Goal: Transaction & Acquisition: Download file/media

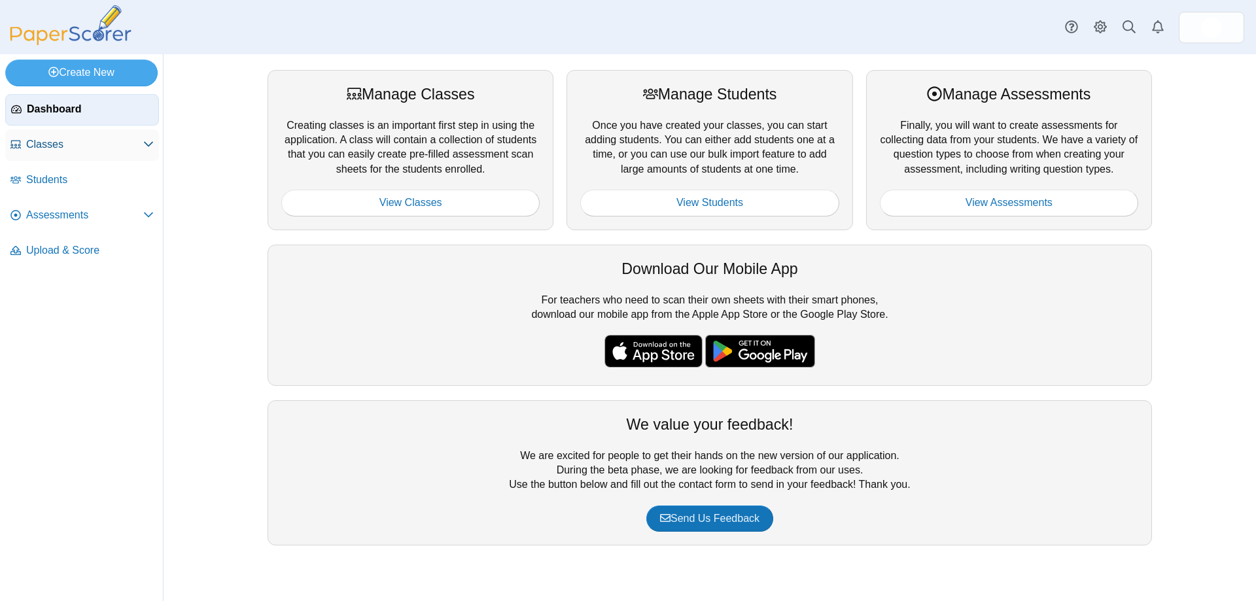
click at [50, 143] on span "Classes" at bounding box center [84, 144] width 117 height 14
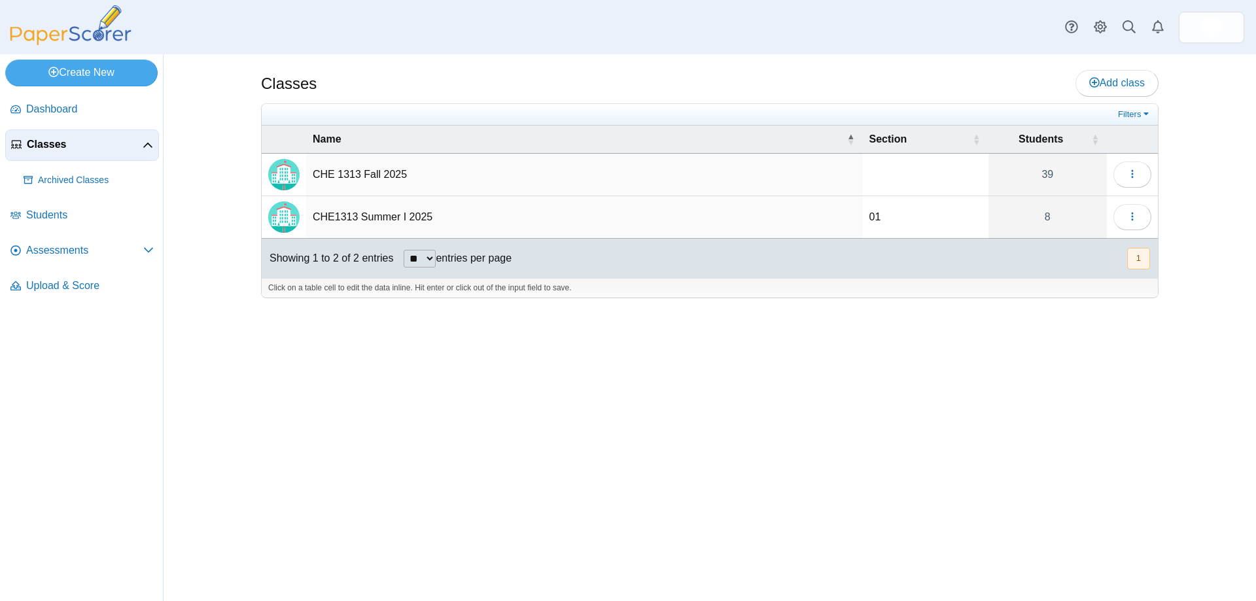
click at [366, 174] on td "CHE 1313 Fall 2025" at bounding box center [584, 175] width 557 height 43
click at [1118, 169] on button "button" at bounding box center [1132, 175] width 38 height 26
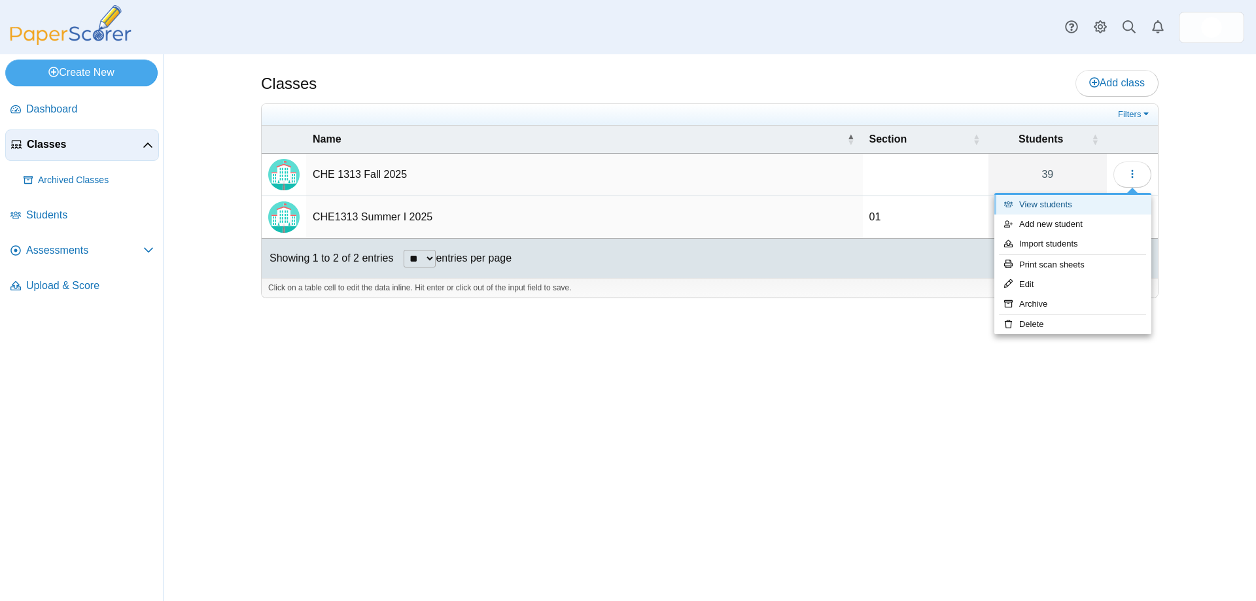
click at [1063, 203] on link "View students" at bounding box center [1072, 205] width 157 height 20
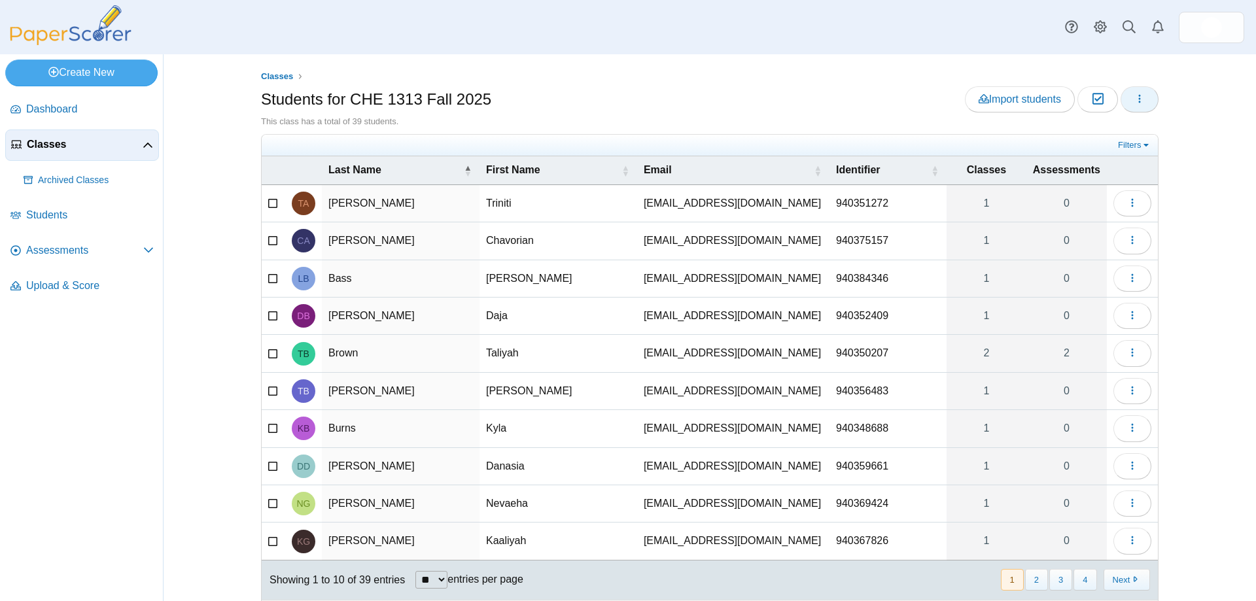
click at [1134, 99] on icon "button" at bounding box center [1139, 99] width 10 height 10
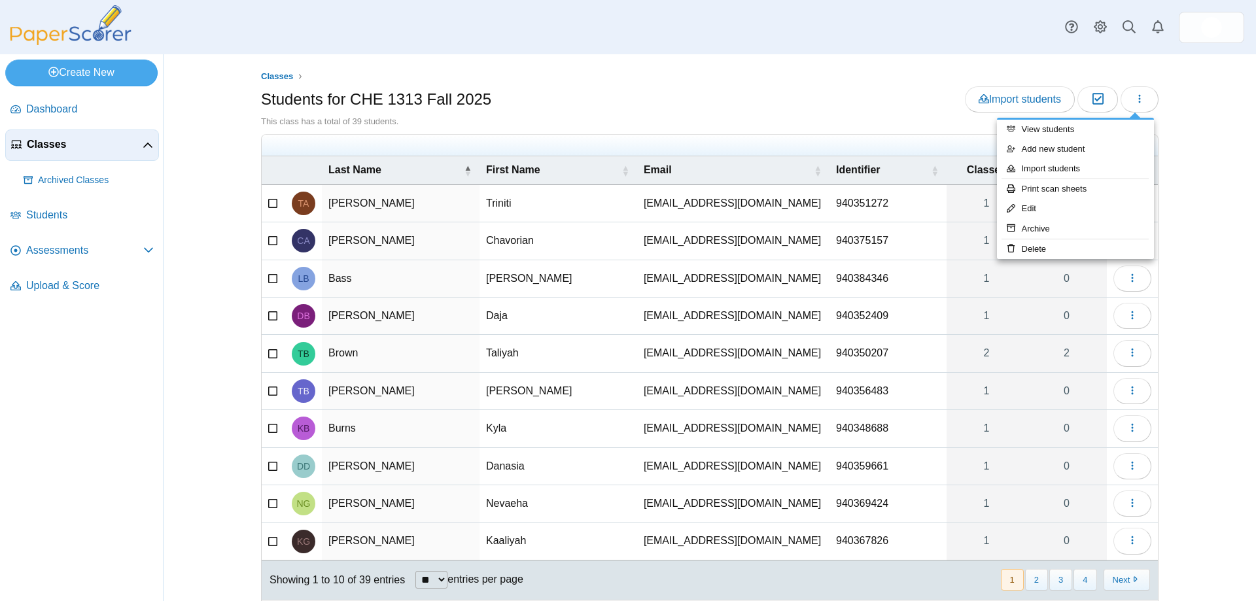
click at [1169, 103] on div "Classes Students for CHE 1313 Fall 2025 Import students Moderation 0" at bounding box center [709, 327] width 981 height 547
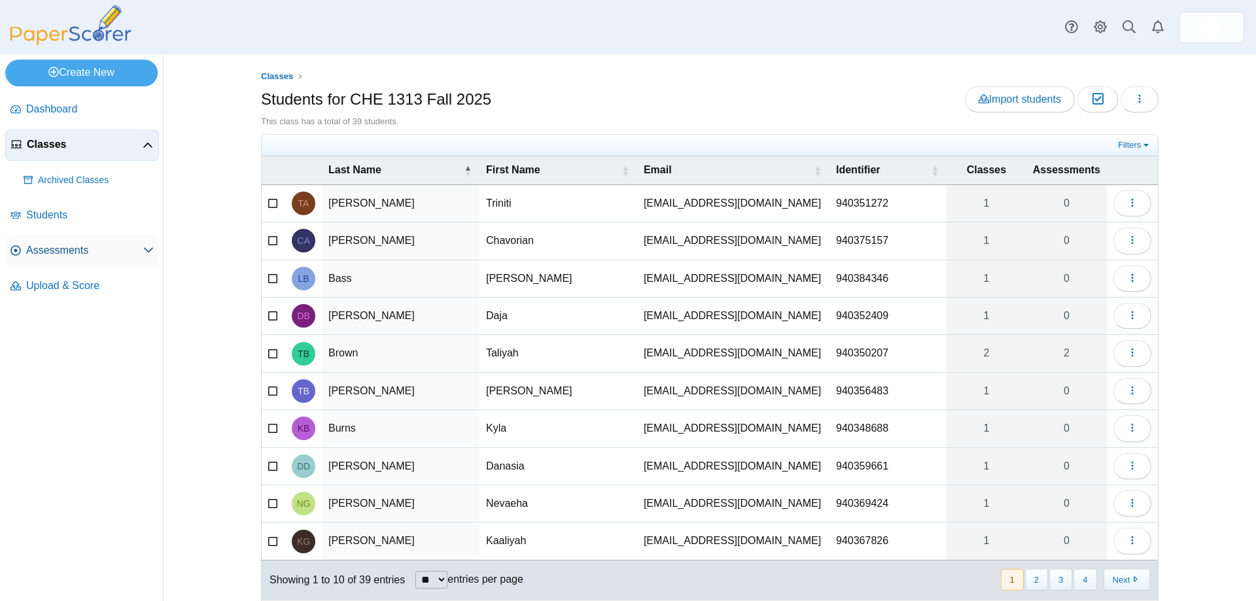
click at [102, 244] on span "Assessments" at bounding box center [84, 250] width 117 height 14
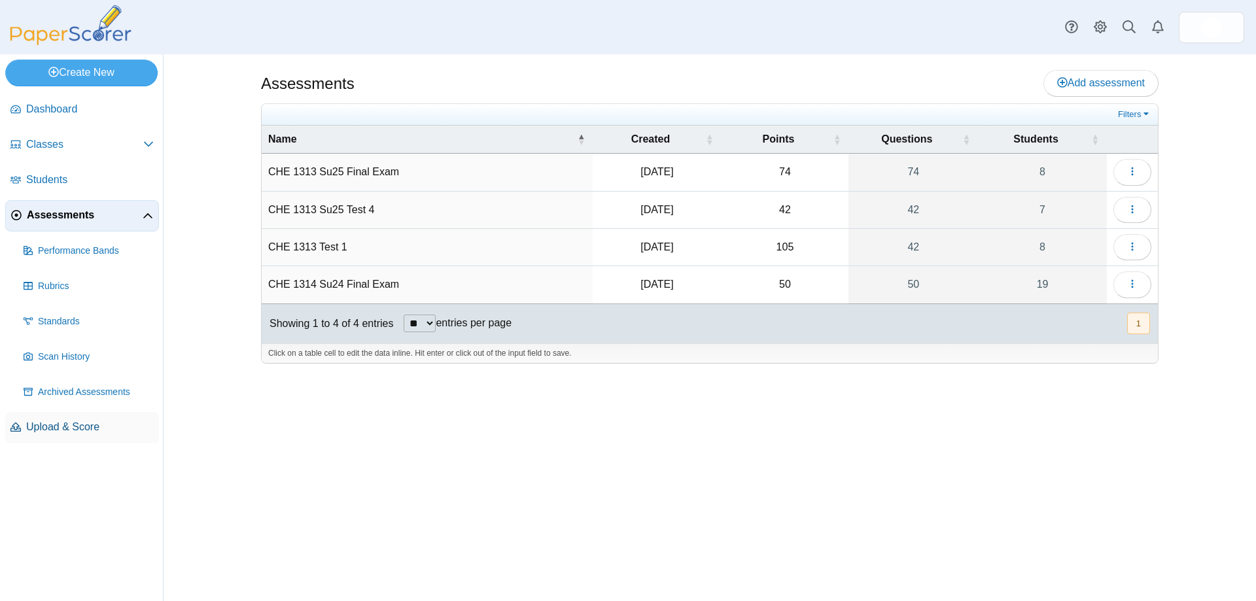
click at [68, 420] on span "Upload & Score" at bounding box center [90, 427] width 128 height 14
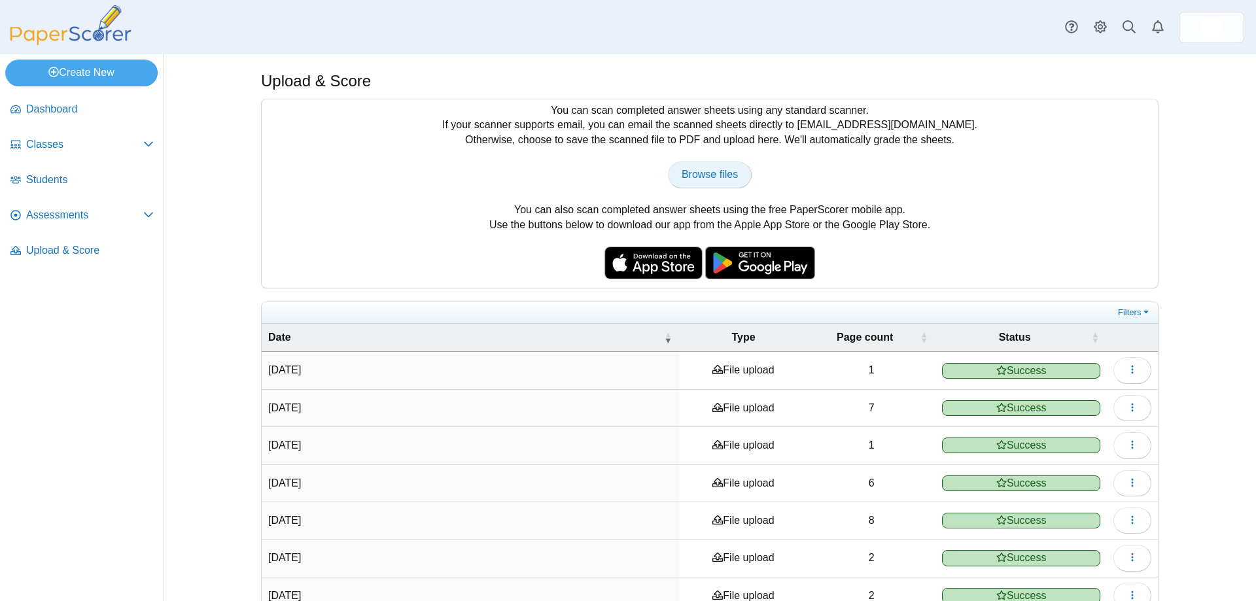
click at [712, 170] on span "Browse files" at bounding box center [709, 174] width 56 height 11
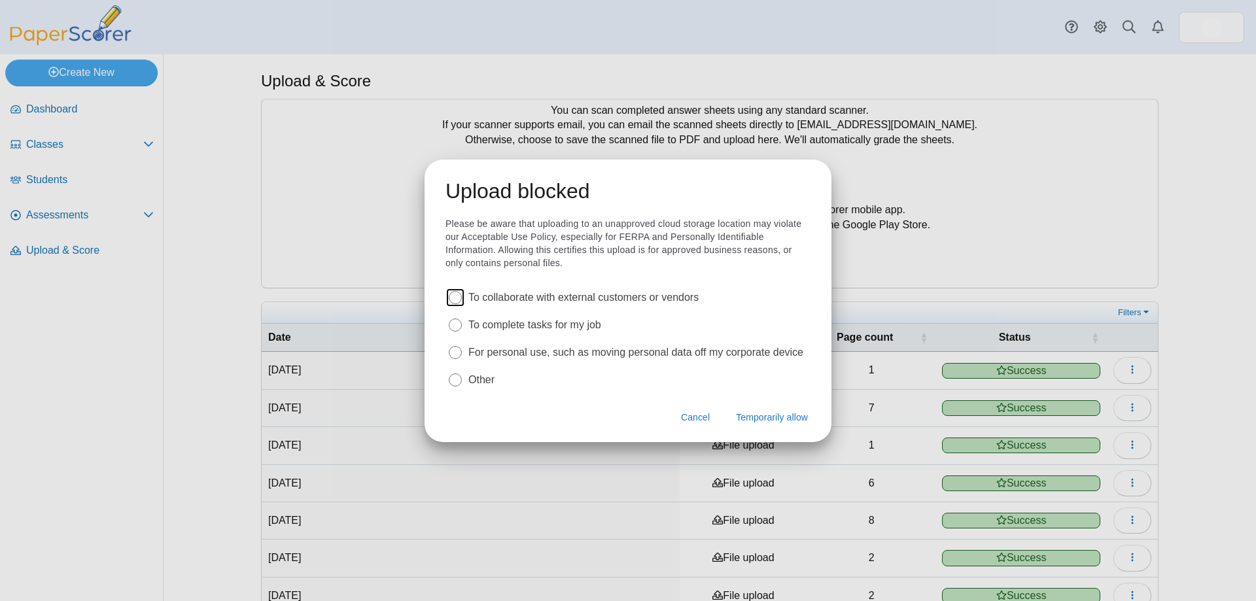
click at [556, 321] on label "To complete tasks for my job" at bounding box center [534, 325] width 133 height 14
click at [757, 416] on span "Temporarily allow" at bounding box center [772, 417] width 72 height 13
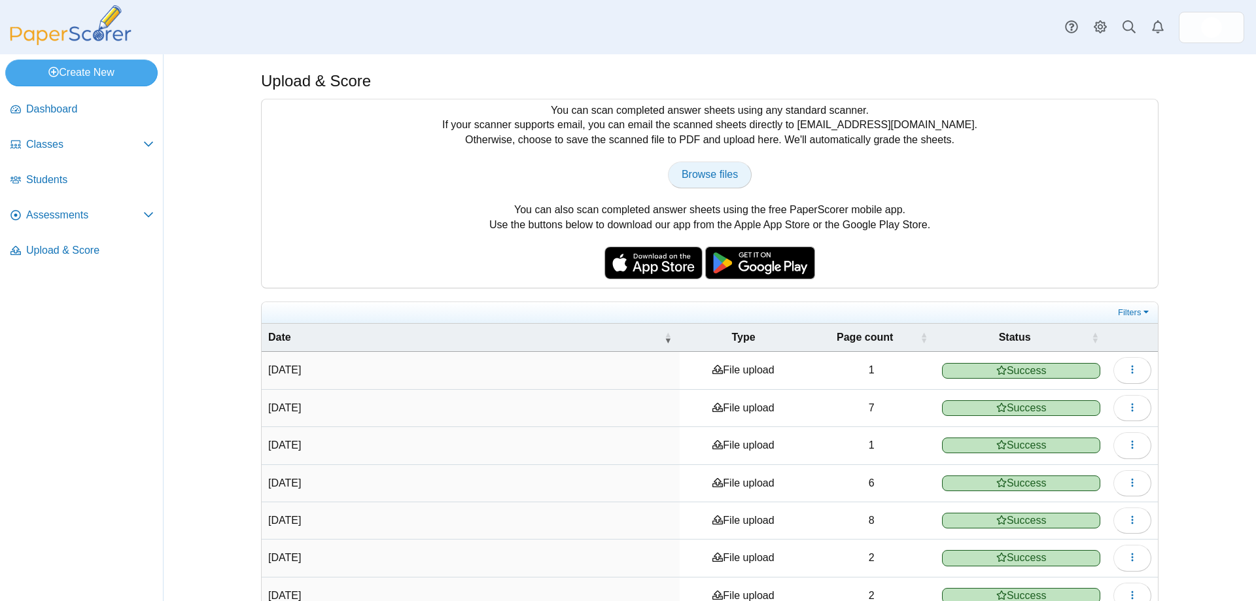
click at [708, 173] on span "Browse files" at bounding box center [709, 174] width 56 height 11
type input "**********"
click at [1127, 371] on icon "button" at bounding box center [1132, 369] width 10 height 10
click at [1089, 400] on link "View scanned pages" at bounding box center [1067, 400] width 157 height 20
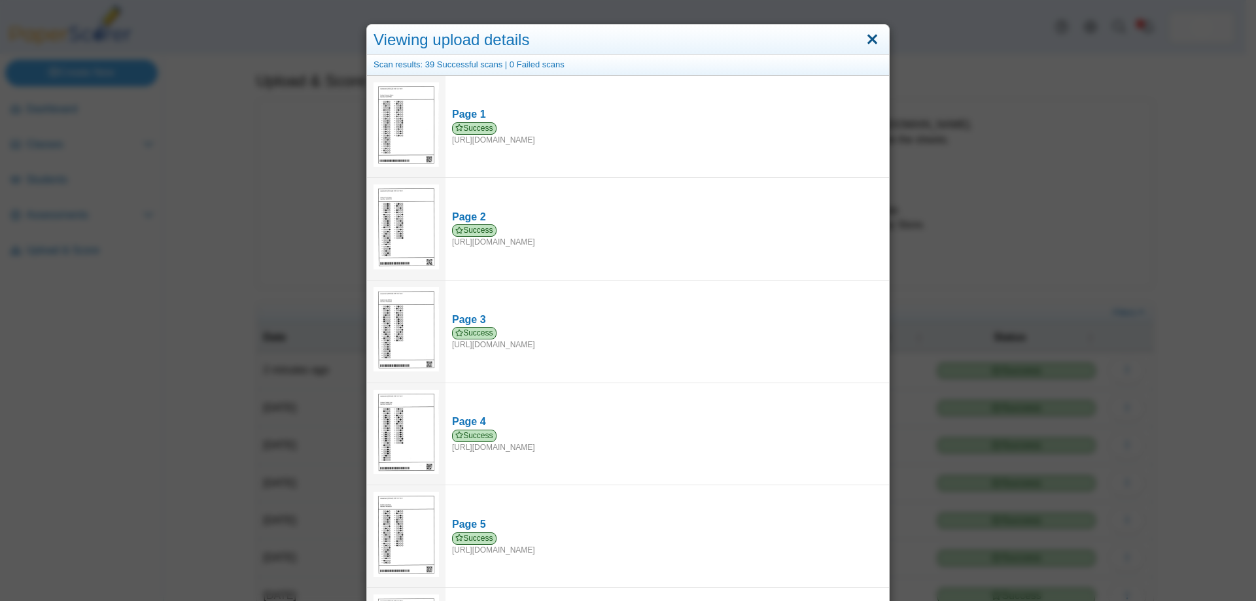
click at [863, 35] on link "Close" at bounding box center [872, 40] width 20 height 22
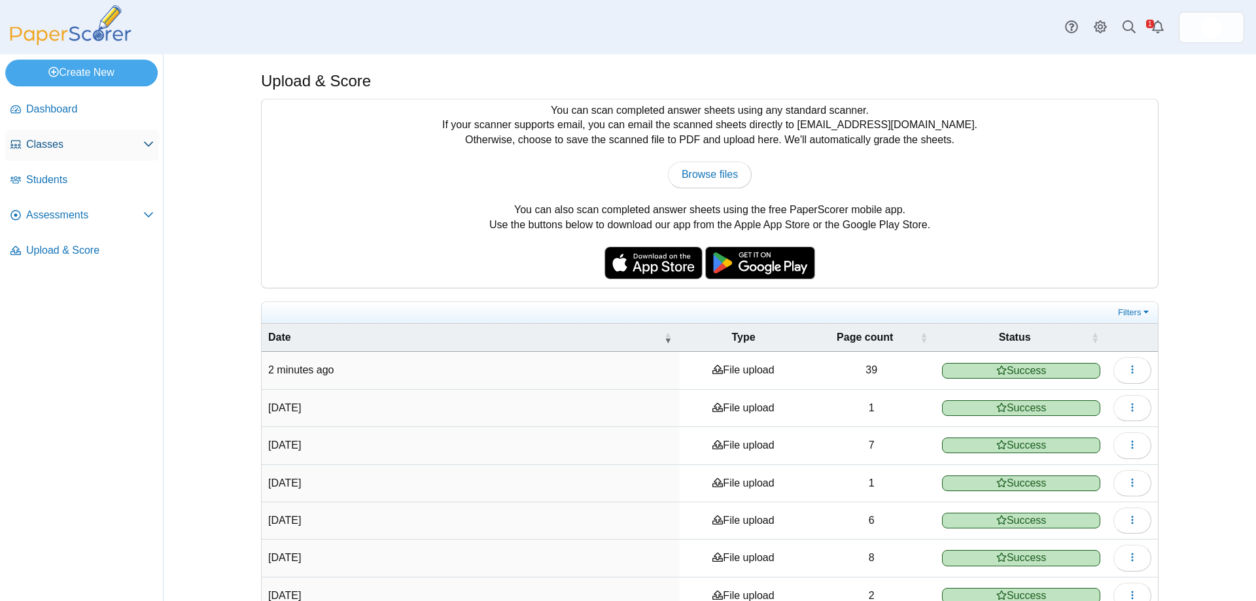
click at [60, 145] on span "Classes" at bounding box center [84, 144] width 117 height 14
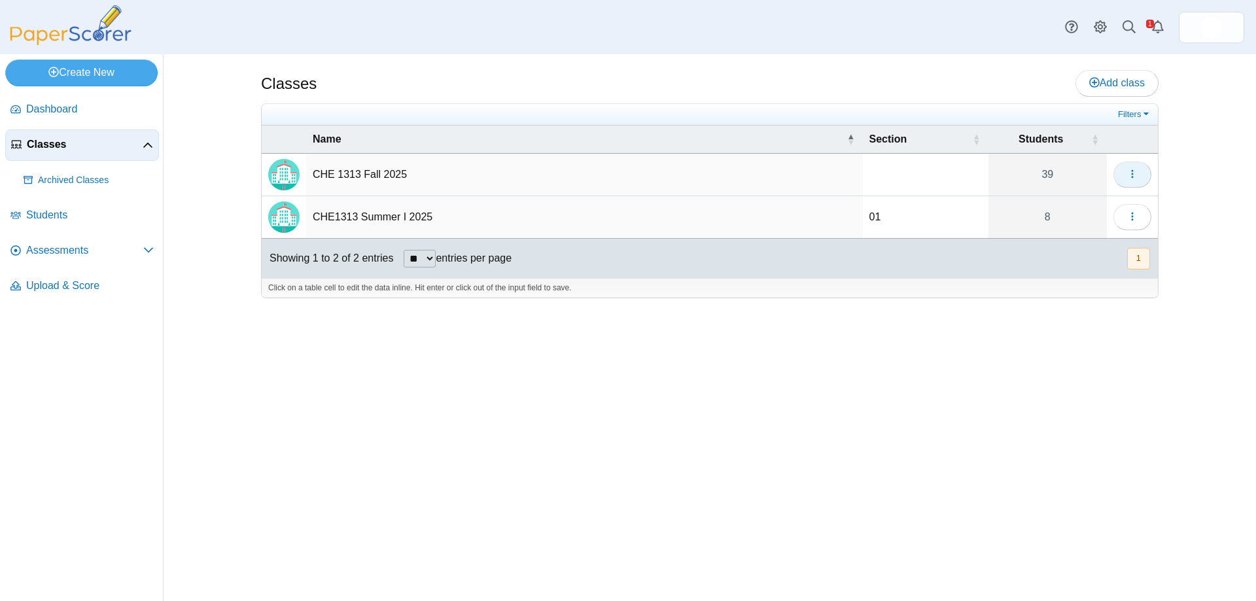
click at [1131, 175] on use "button" at bounding box center [1132, 174] width 2 height 9
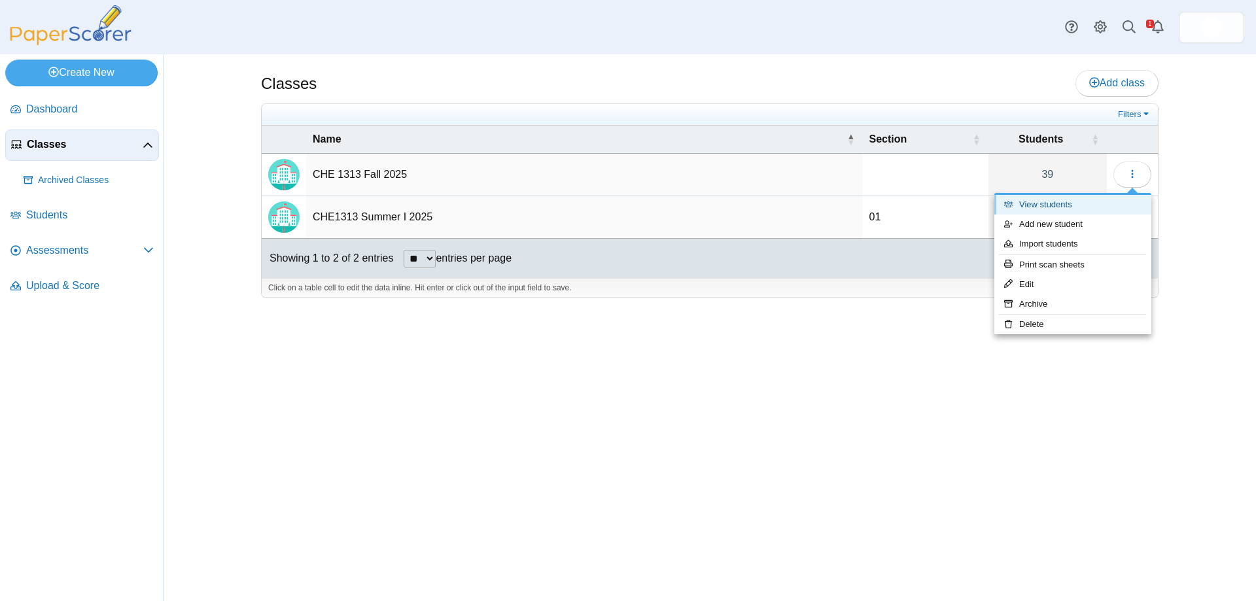
click at [1065, 201] on link "View students" at bounding box center [1072, 205] width 157 height 20
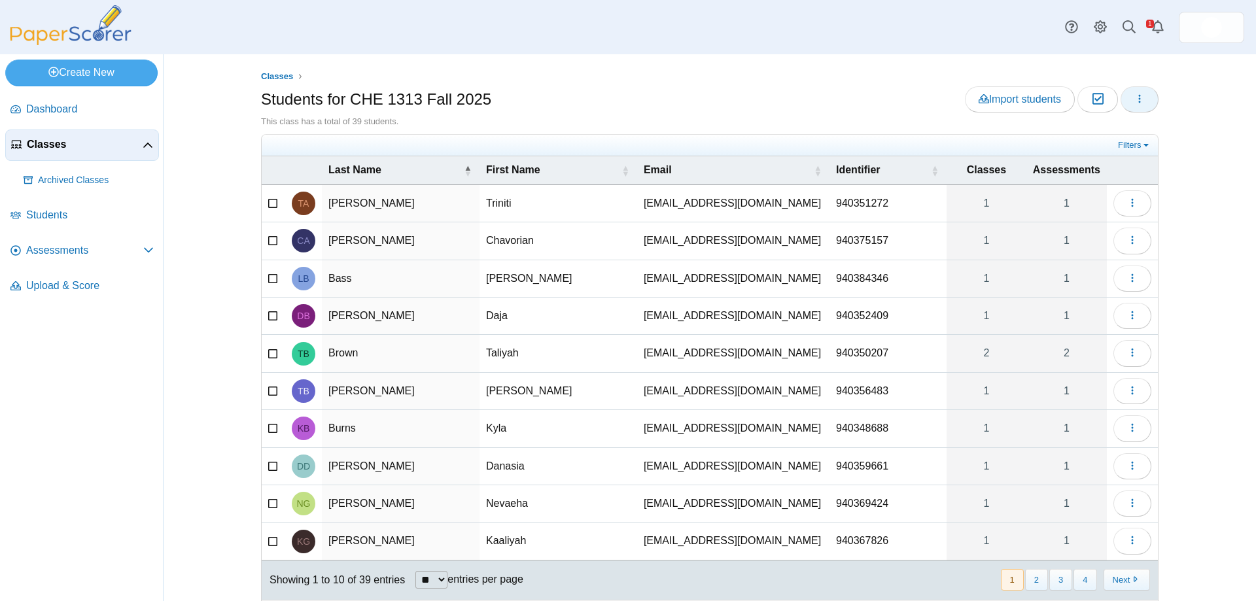
click at [1139, 100] on icon "button" at bounding box center [1139, 99] width 10 height 10
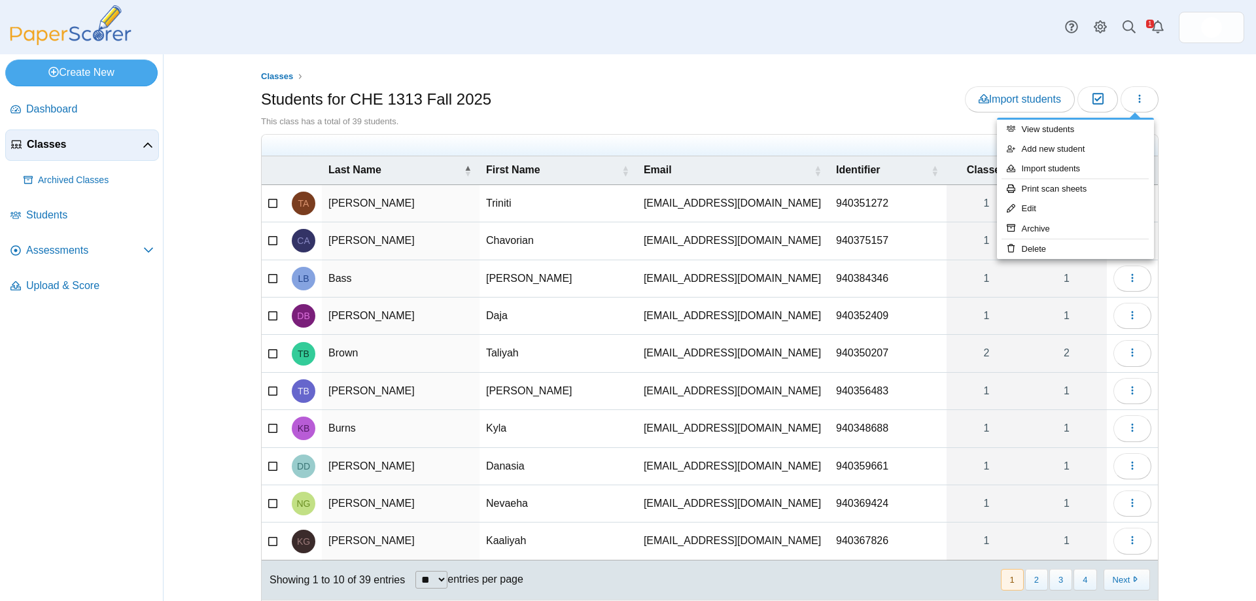
click at [855, 94] on div "Students for CHE 1313 Fall 2025 Import students Moderation 0" at bounding box center [709, 100] width 897 height 29
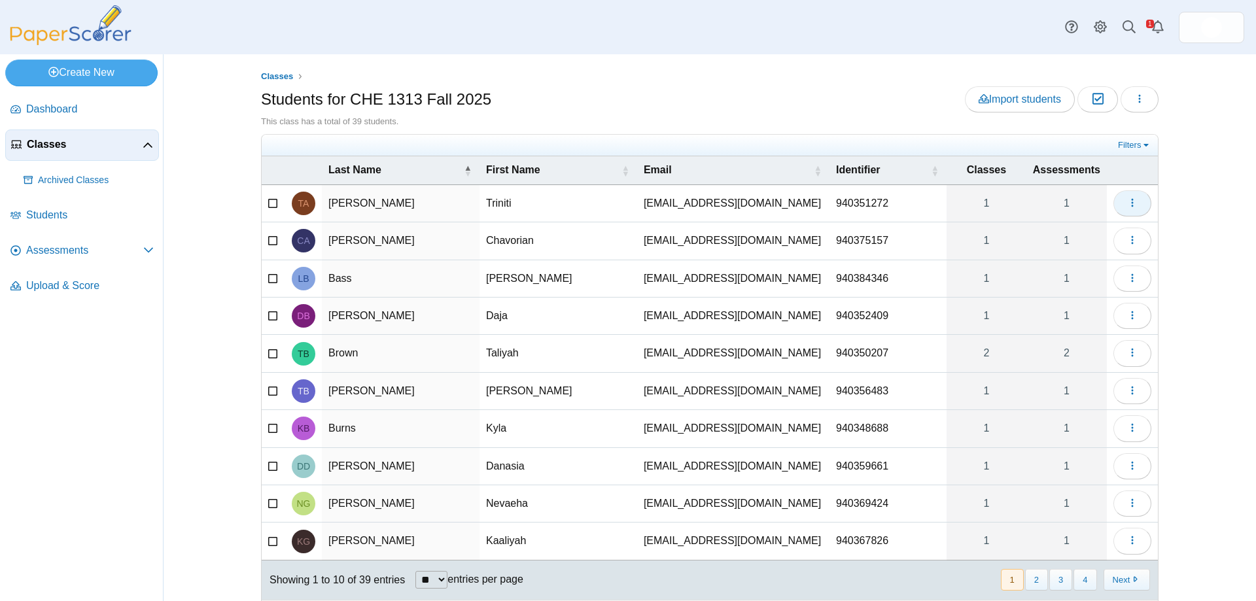
click at [1119, 201] on button "button" at bounding box center [1132, 203] width 38 height 26
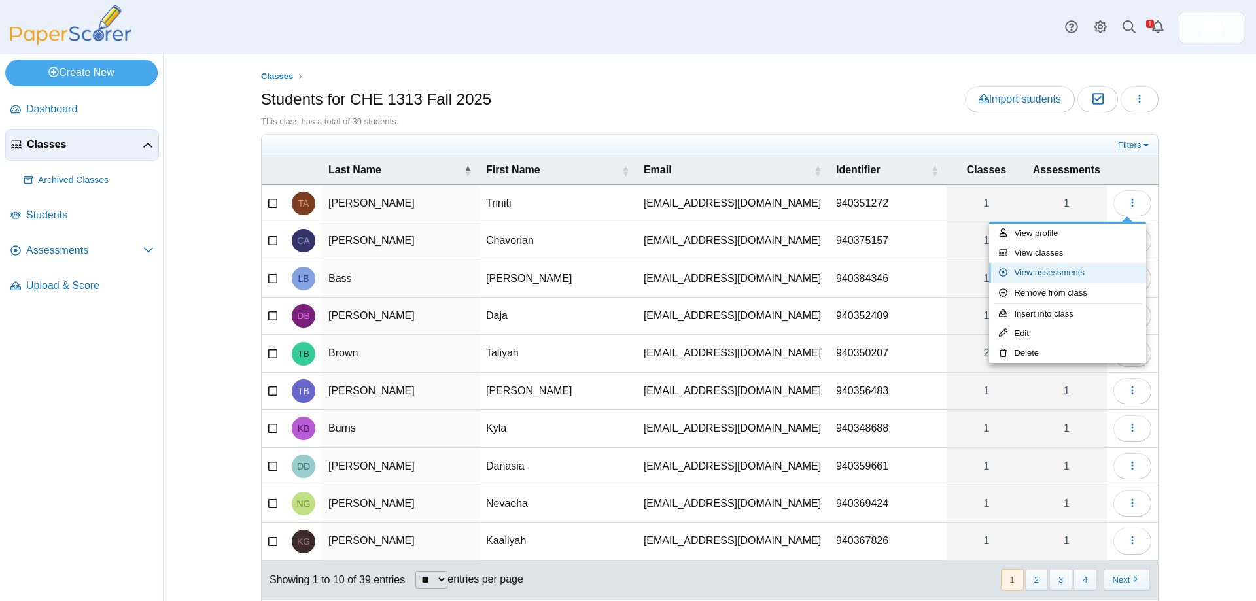
click at [1071, 267] on link "View assessments" at bounding box center [1067, 273] width 157 height 20
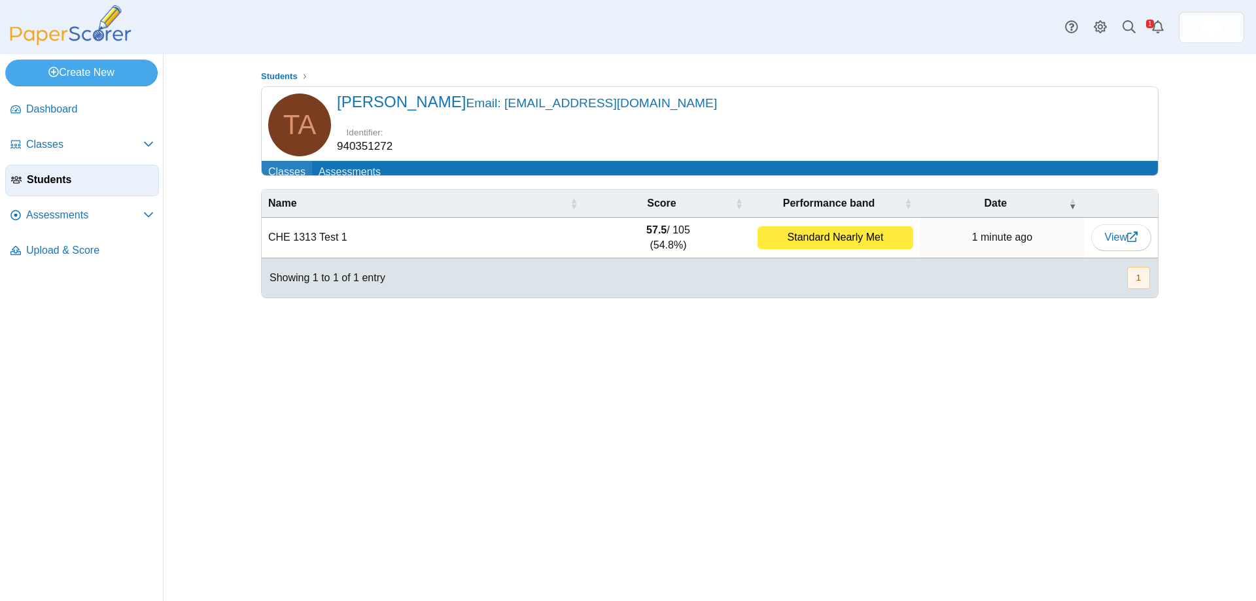
click at [289, 167] on link "Classes" at bounding box center [287, 173] width 50 height 24
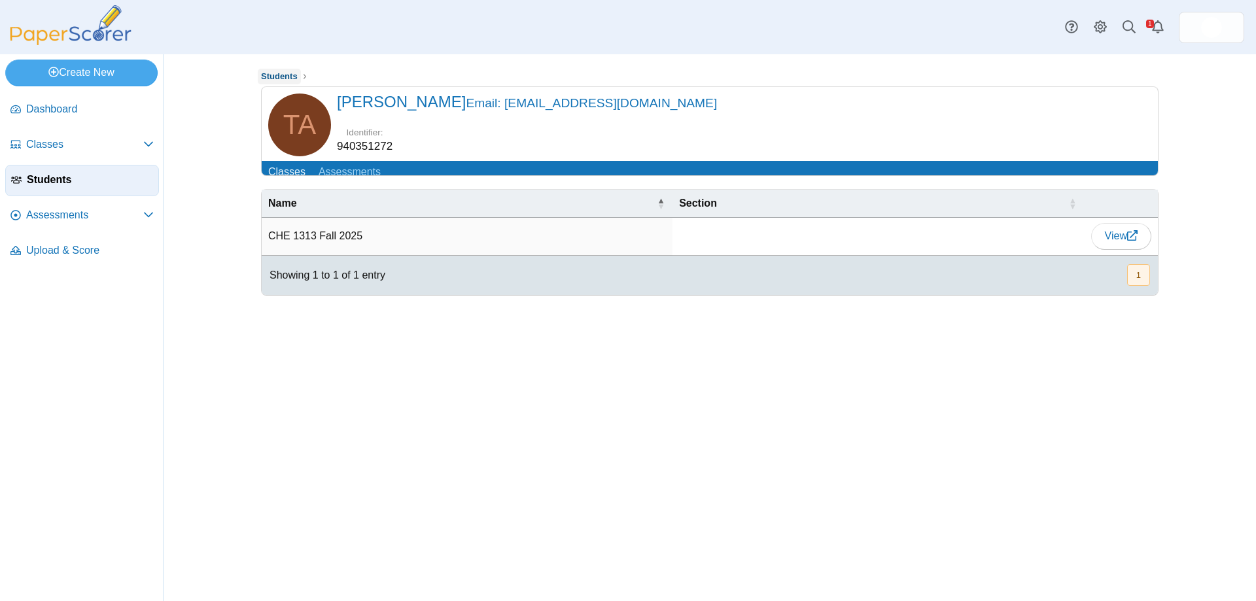
click at [266, 71] on span "Students" at bounding box center [279, 76] width 37 height 10
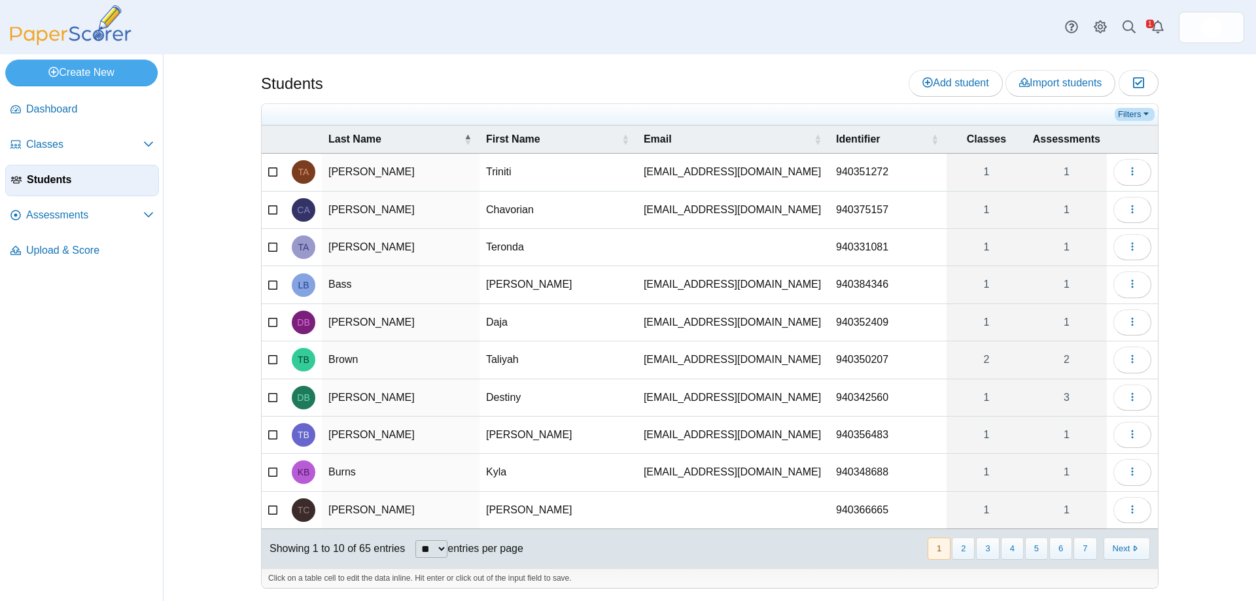
click at [1141, 113] on link "Filters" at bounding box center [1134, 114] width 40 height 13
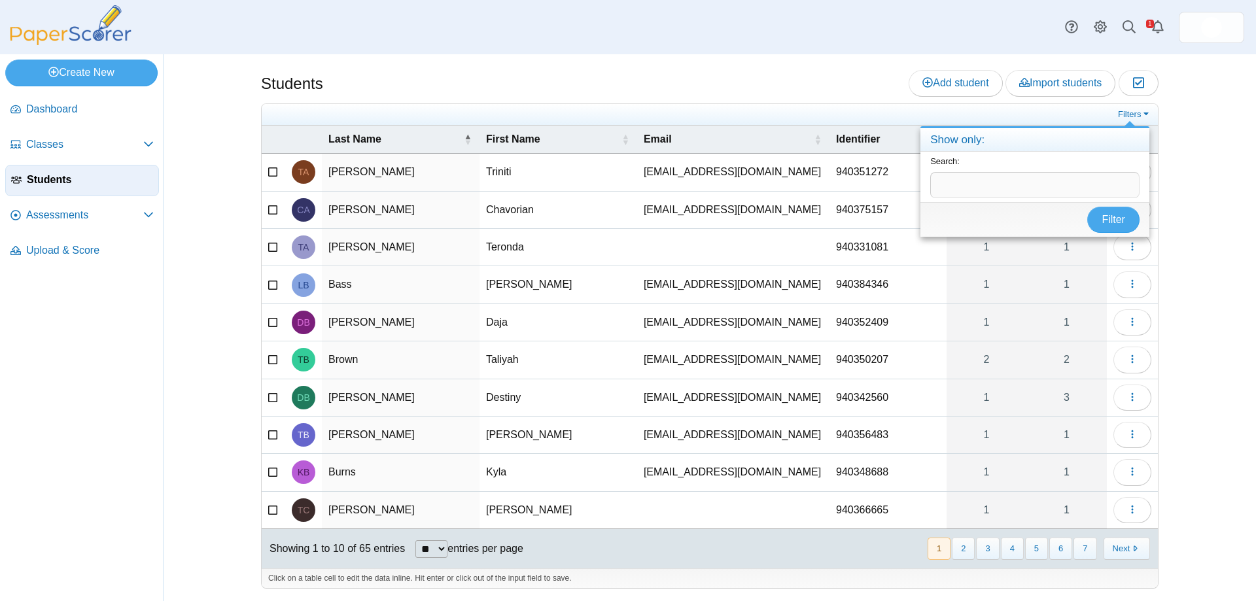
click at [827, 75] on div "Students Add student Import students Moderation 0" at bounding box center [709, 84] width 897 height 29
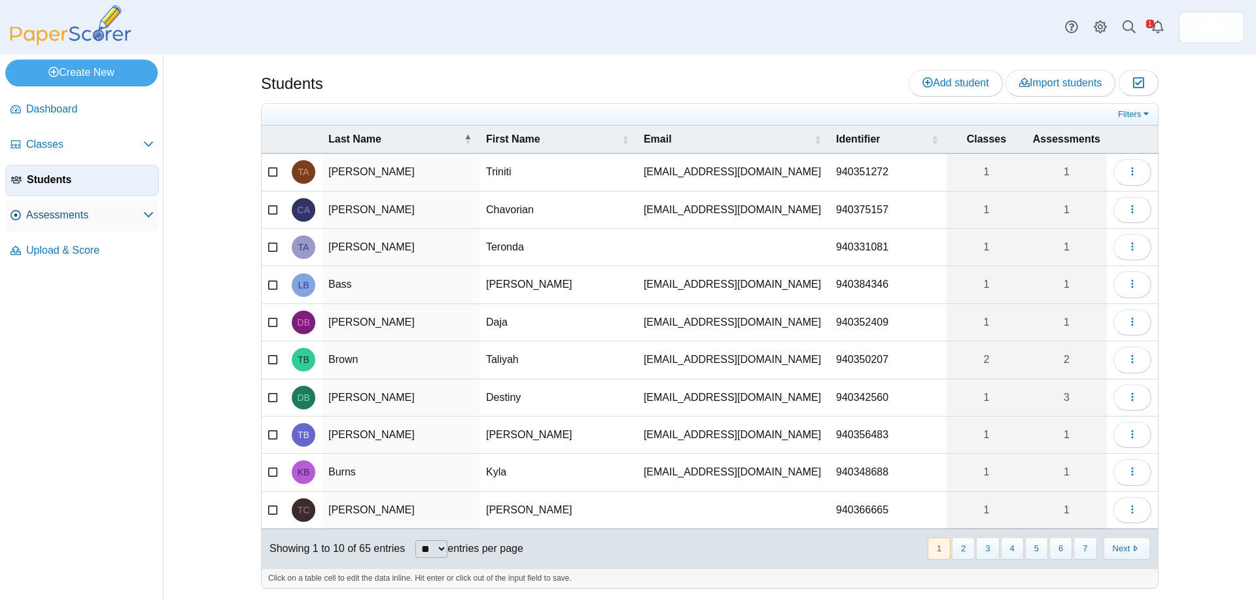
click at [67, 207] on link "Assessments" at bounding box center [82, 215] width 154 height 31
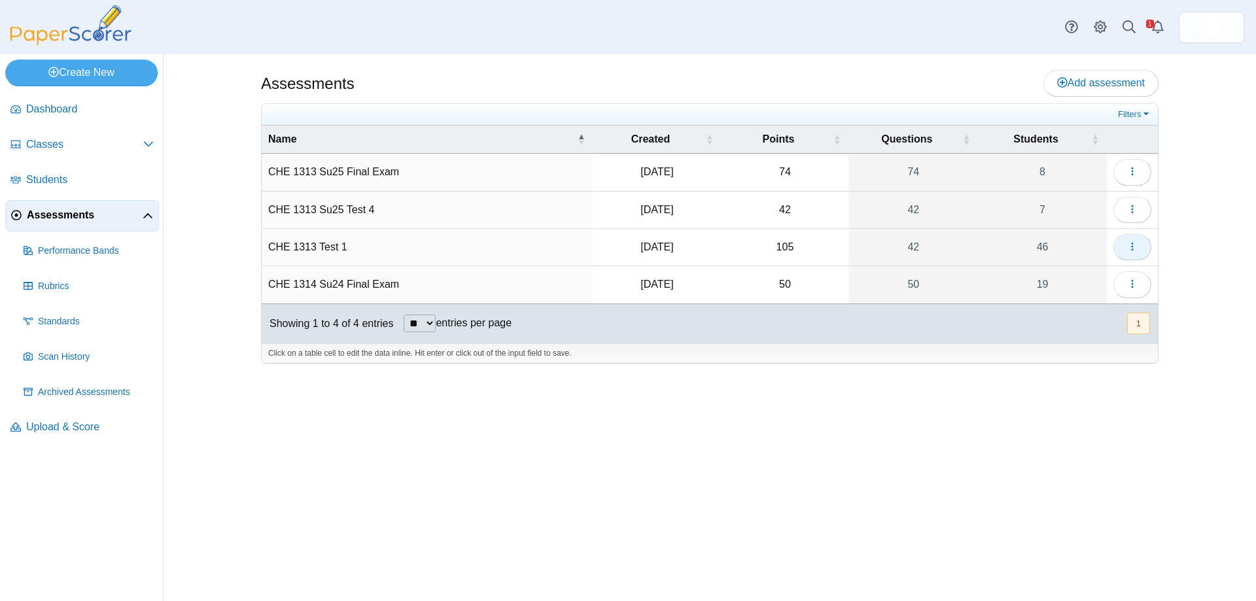
click at [1127, 244] on icon "button" at bounding box center [1132, 246] width 10 height 10
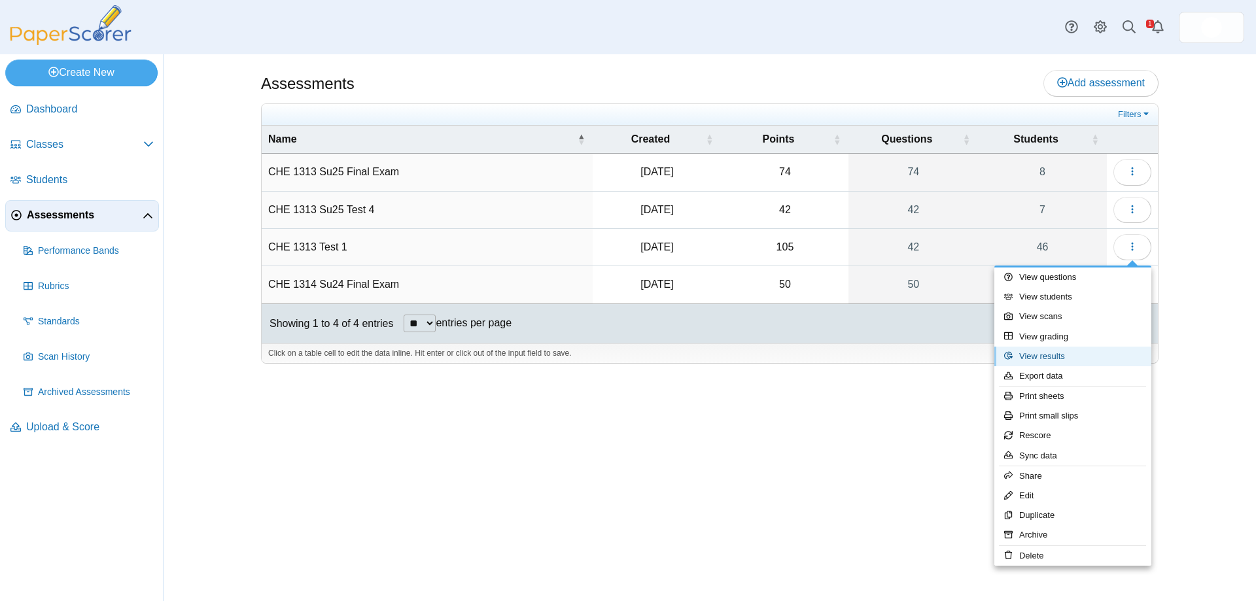
click at [1057, 357] on link "View results" at bounding box center [1072, 357] width 157 height 20
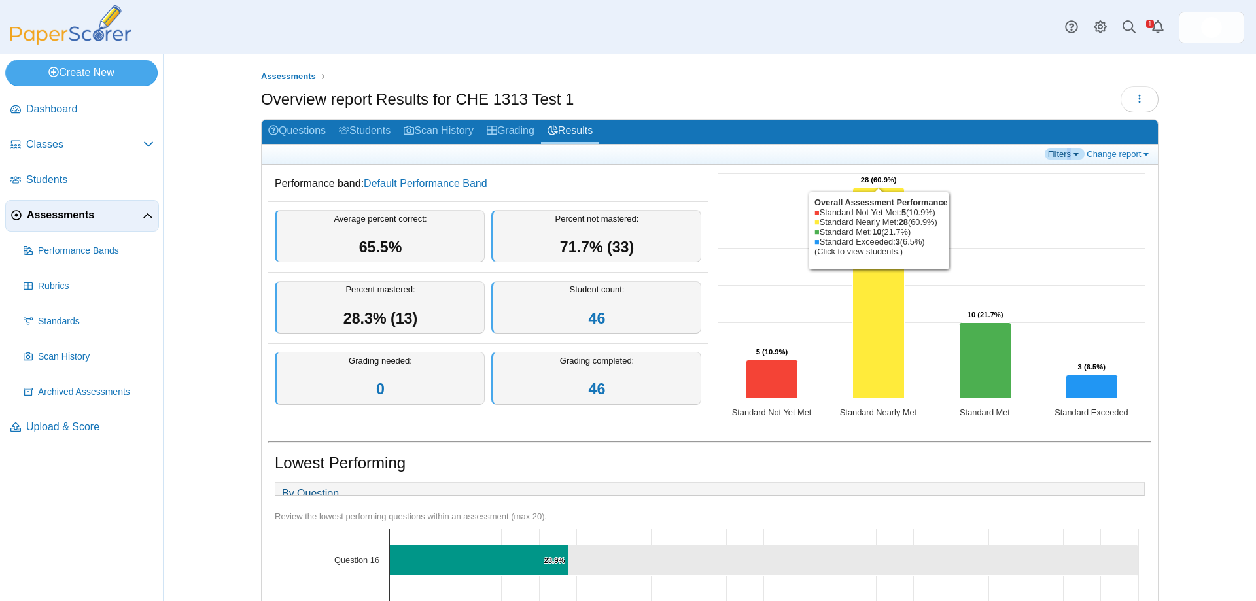
click at [1065, 156] on link "Filters" at bounding box center [1064, 153] width 40 height 11
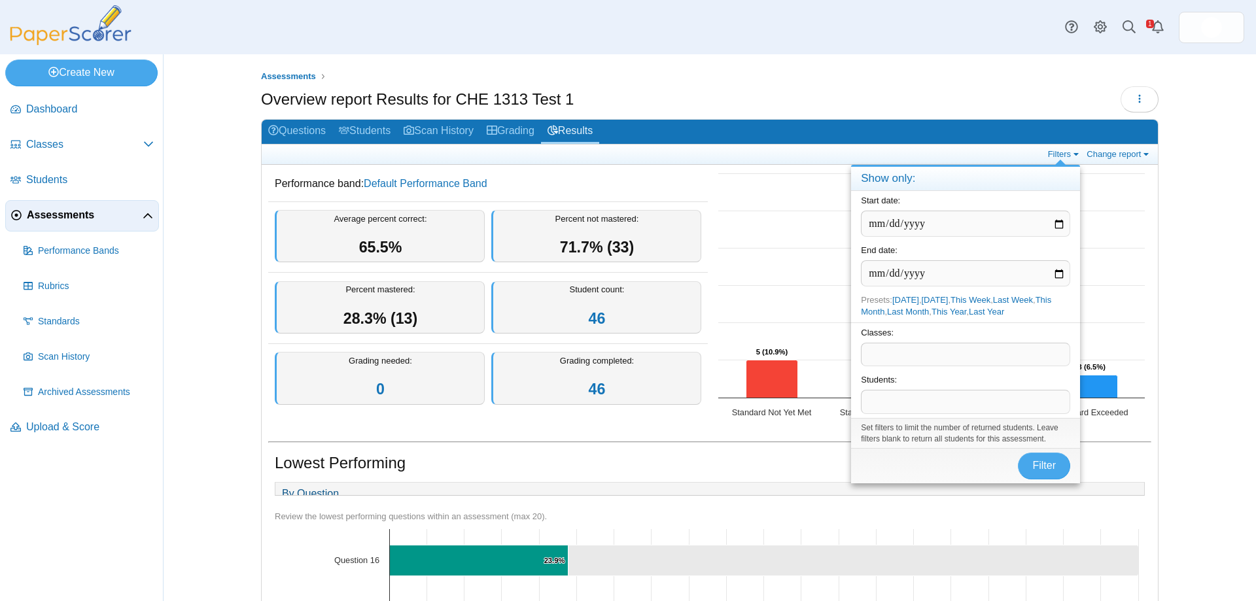
click at [974, 350] on span at bounding box center [965, 354] width 208 height 22
click at [1054, 225] on input "date" at bounding box center [965, 224] width 209 height 26
type input "**********"
click at [1061, 269] on input "date" at bounding box center [965, 273] width 209 height 26
type input "**********"
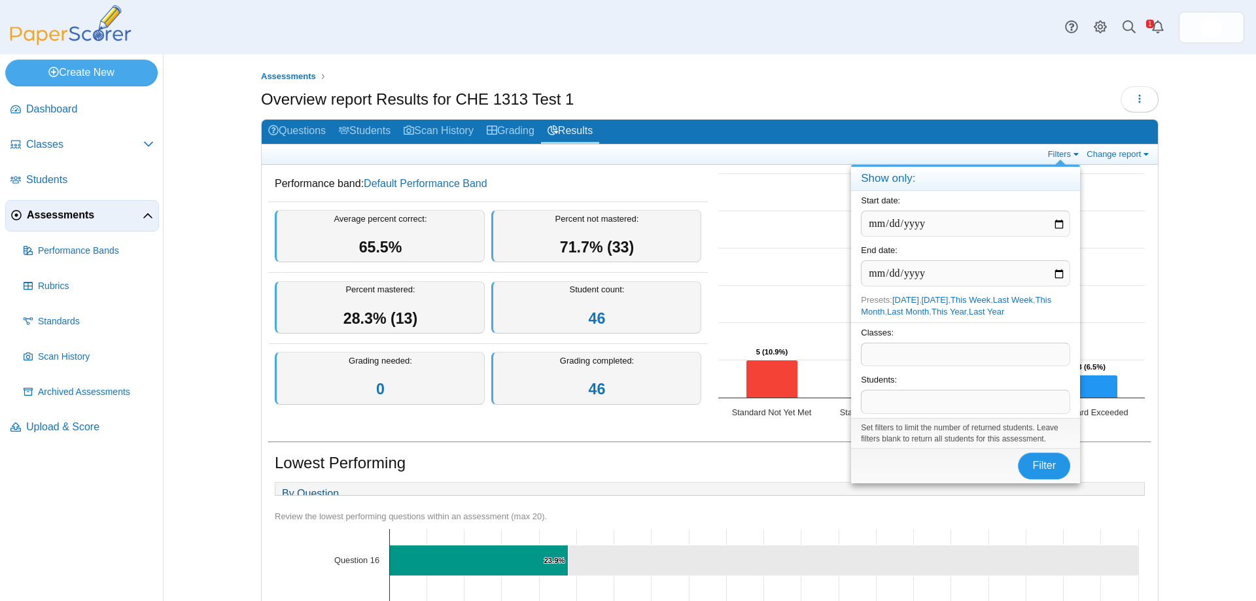
click at [1041, 466] on span "Filter" at bounding box center [1044, 465] width 24 height 11
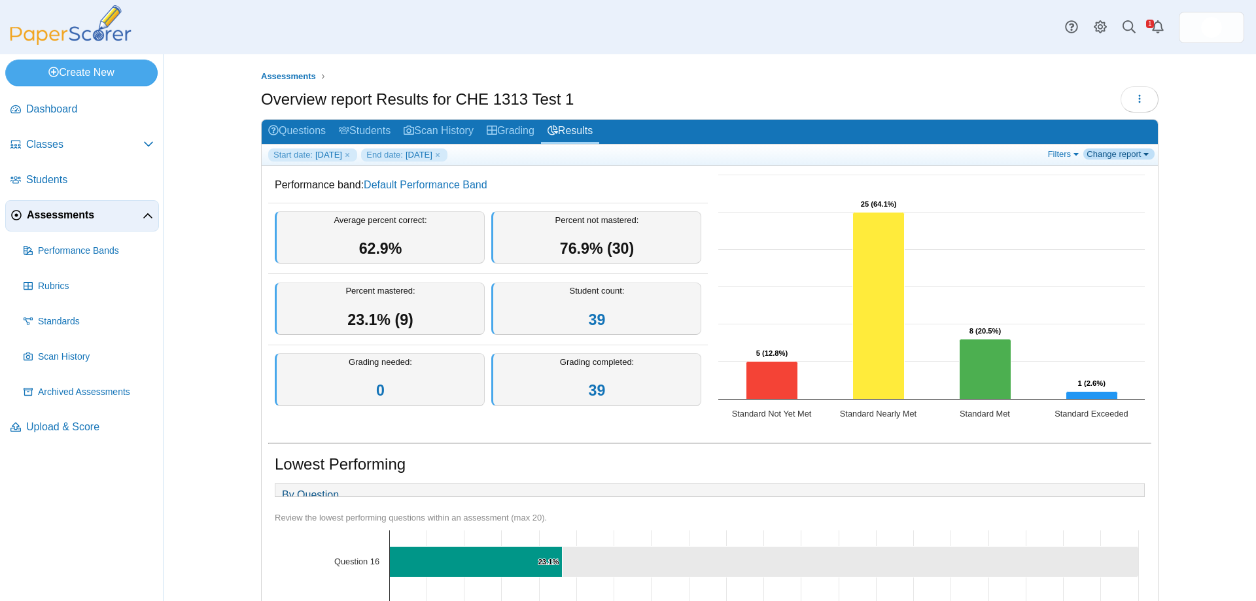
click at [1141, 155] on link "Change report" at bounding box center [1118, 153] width 71 height 11
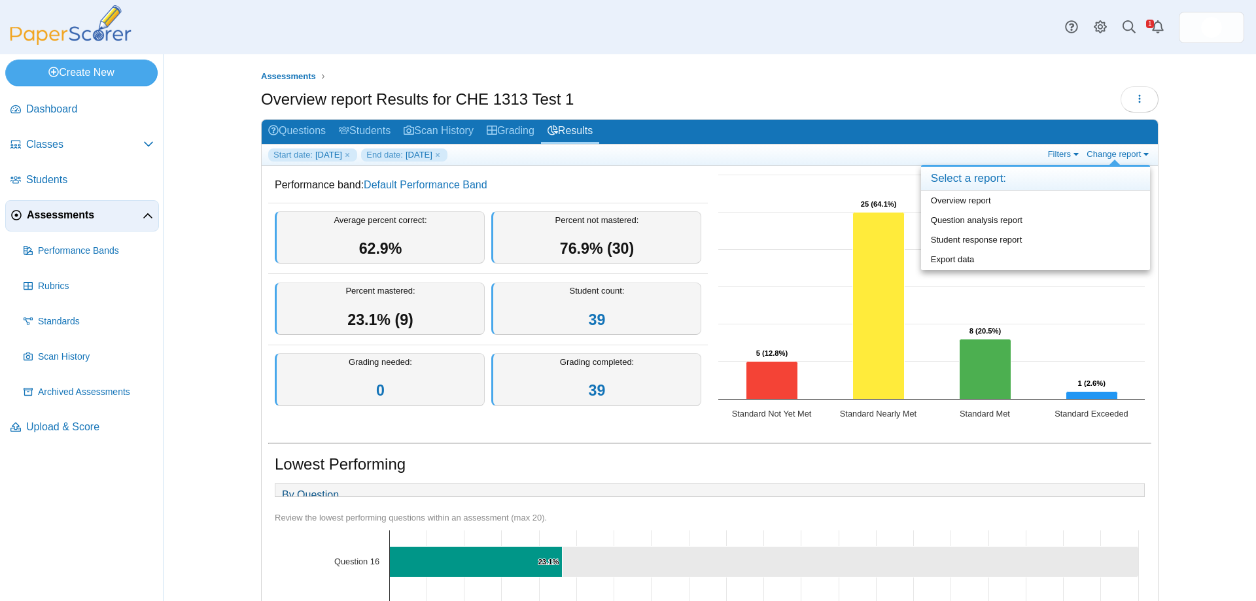
click at [906, 101] on div "Overview report Results for CHE 1313 Test 1 Loading…" at bounding box center [709, 100] width 897 height 29
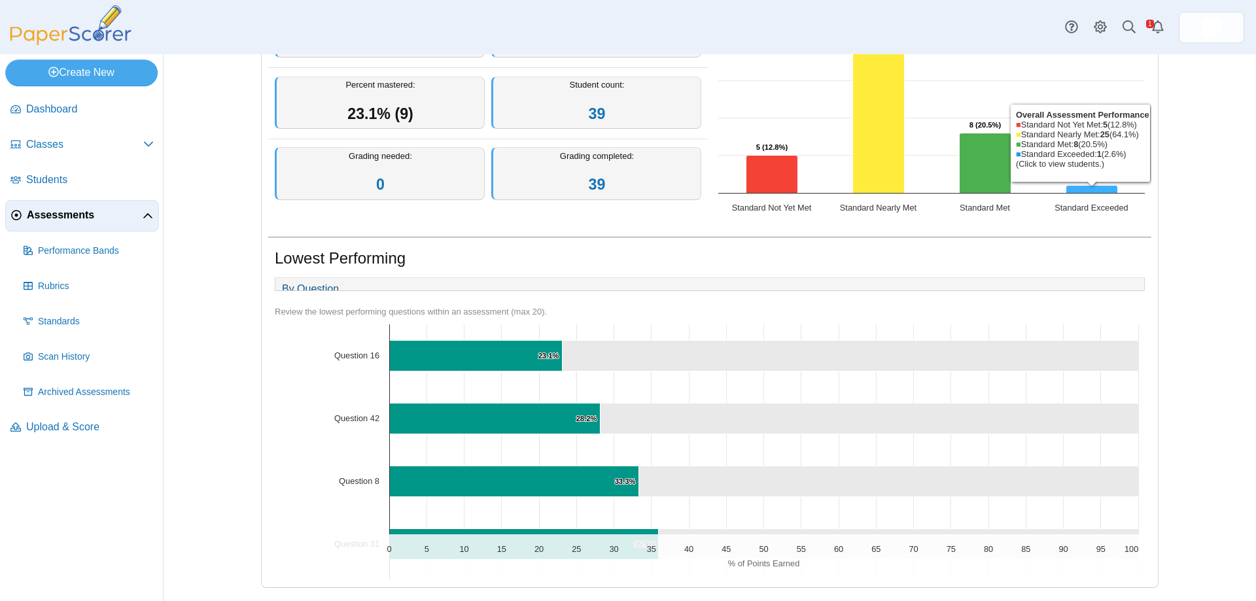
click at [1080, 186] on icon "Standard Exceeded, 1. Overall Assessment Performance." at bounding box center [1092, 190] width 52 height 8
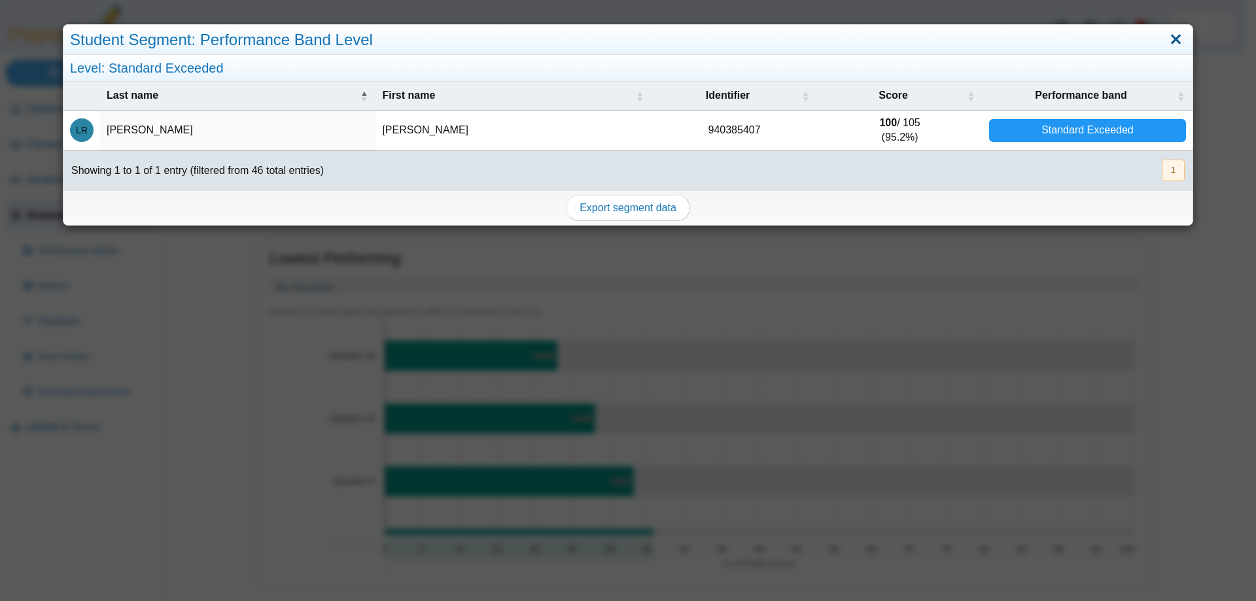
click at [1171, 35] on link "Close" at bounding box center [1175, 40] width 20 height 22
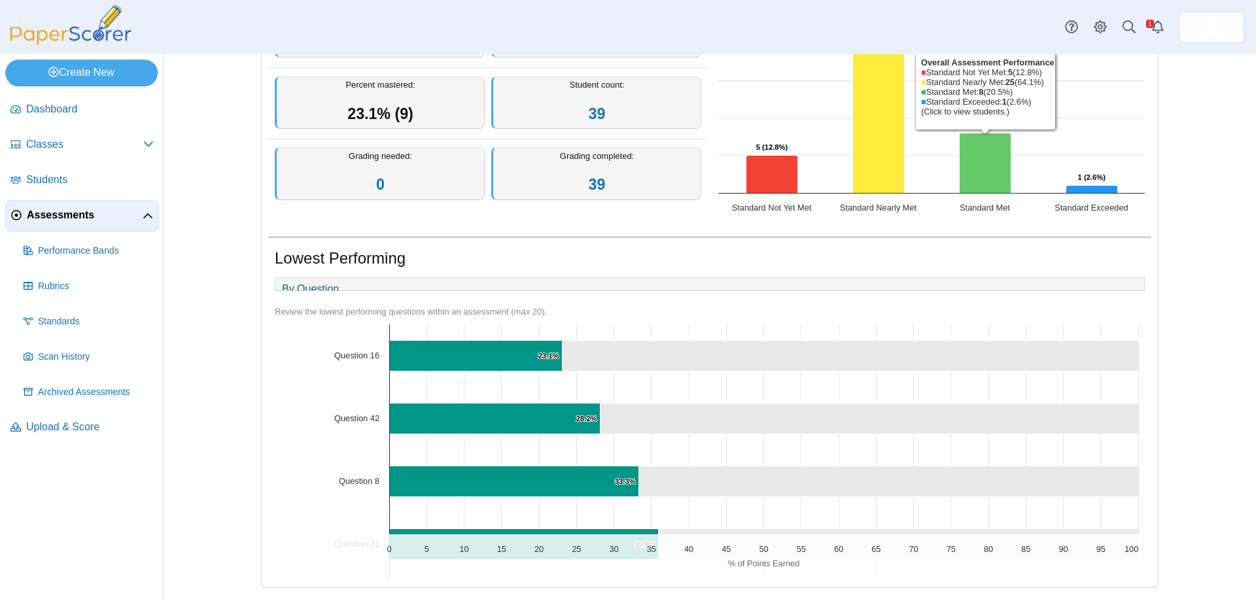
click at [987, 143] on icon "Standard Met, 8. Overall Assessment Performance." at bounding box center [985, 163] width 52 height 60
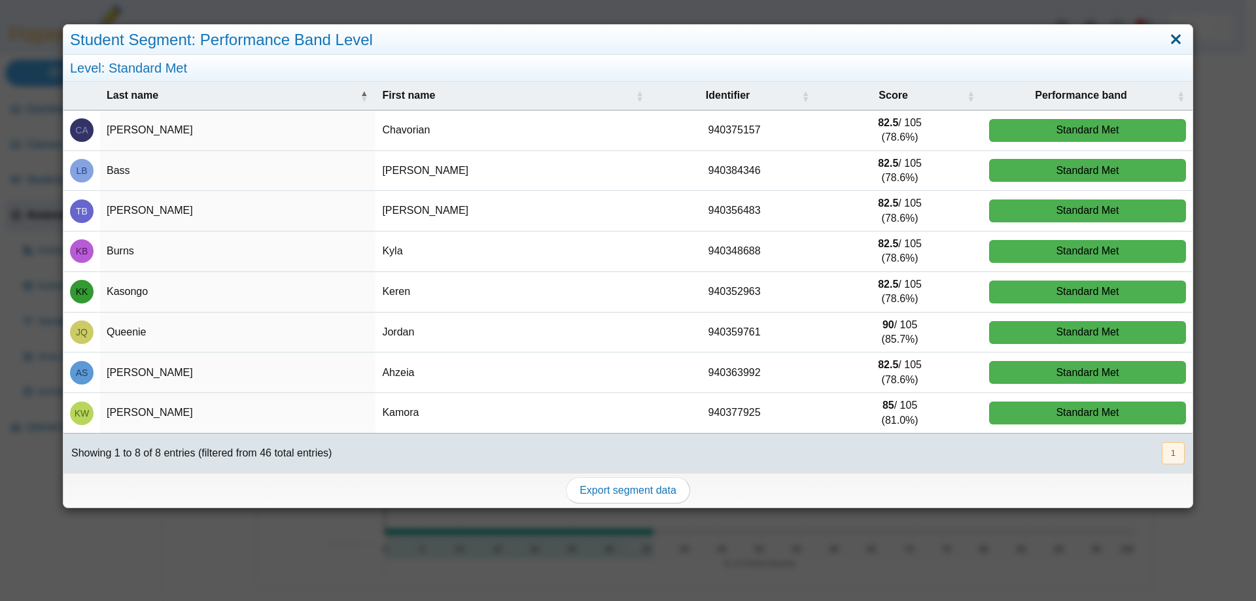
click at [1165, 37] on link "Close" at bounding box center [1175, 40] width 20 height 22
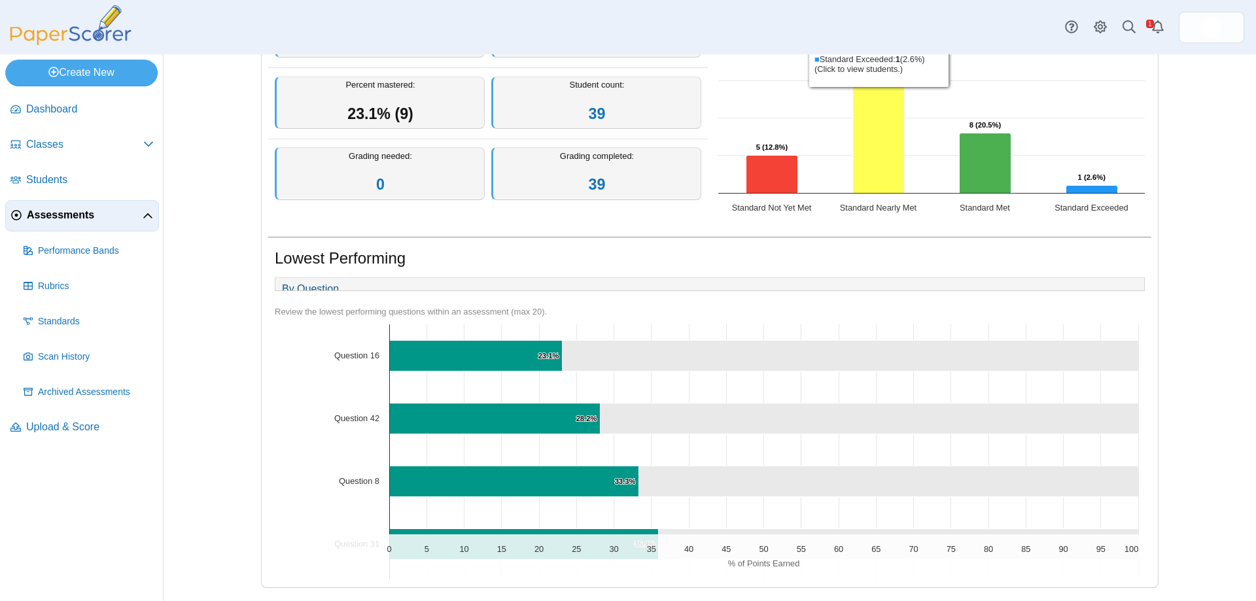
click at [876, 152] on icon "Standard Nearly Met, 25. Overall Assessment Performance." at bounding box center [879, 100] width 52 height 187
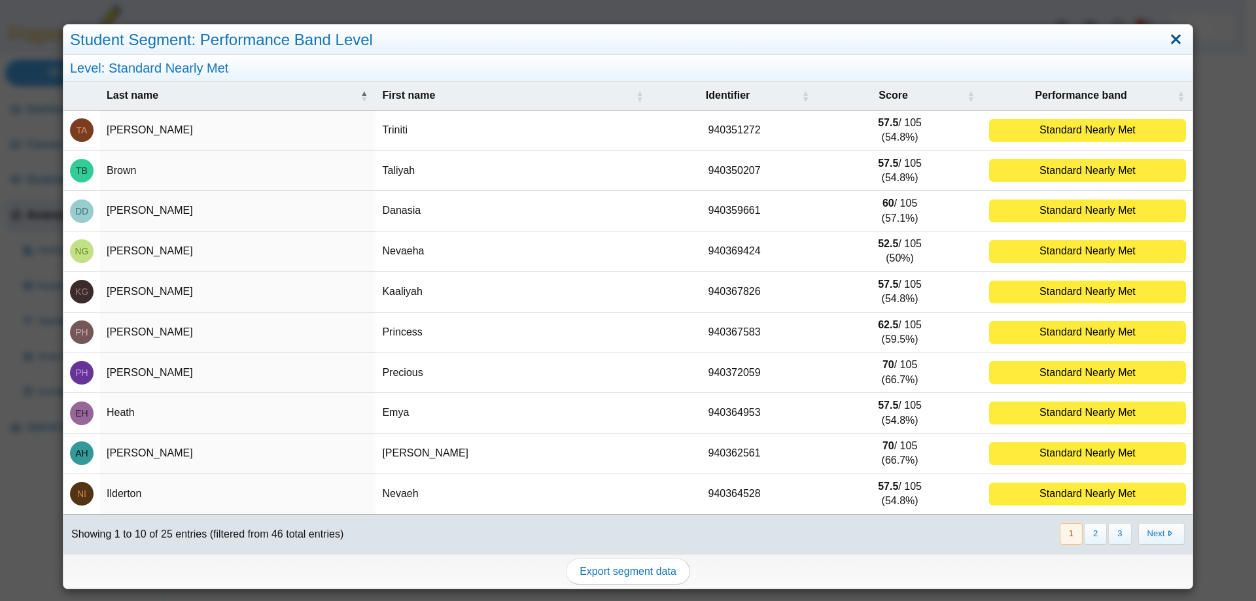
click at [1168, 40] on link "Close" at bounding box center [1175, 40] width 20 height 22
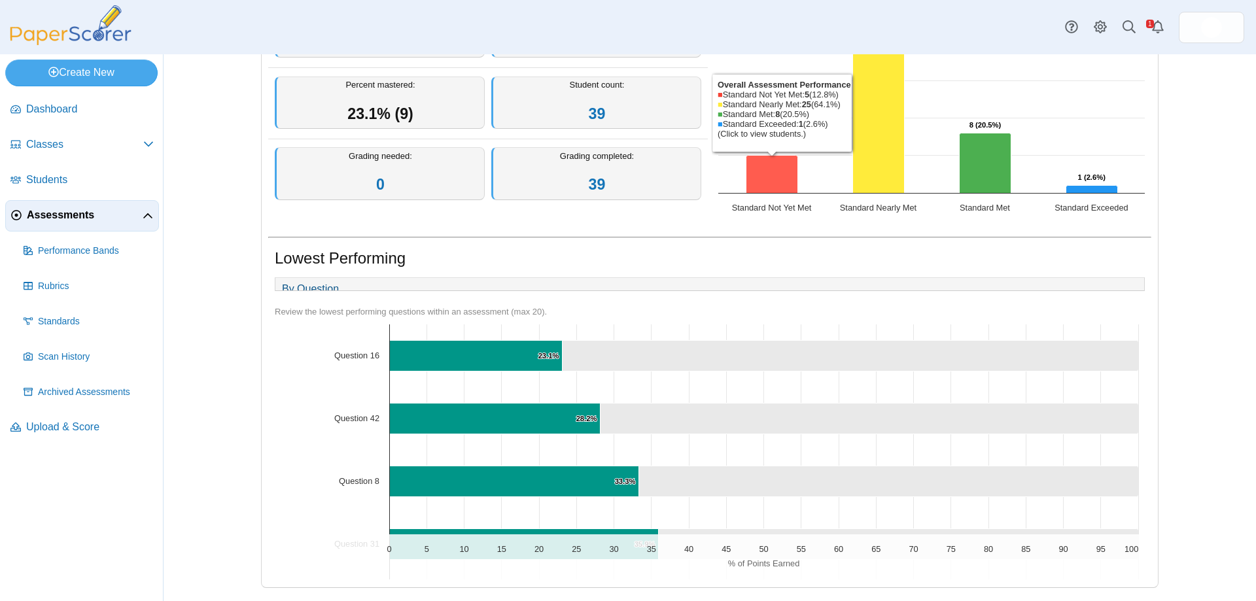
click at [772, 165] on icon "Standard Not Yet Met, 5. Overall Assessment Performance." at bounding box center [772, 175] width 52 height 38
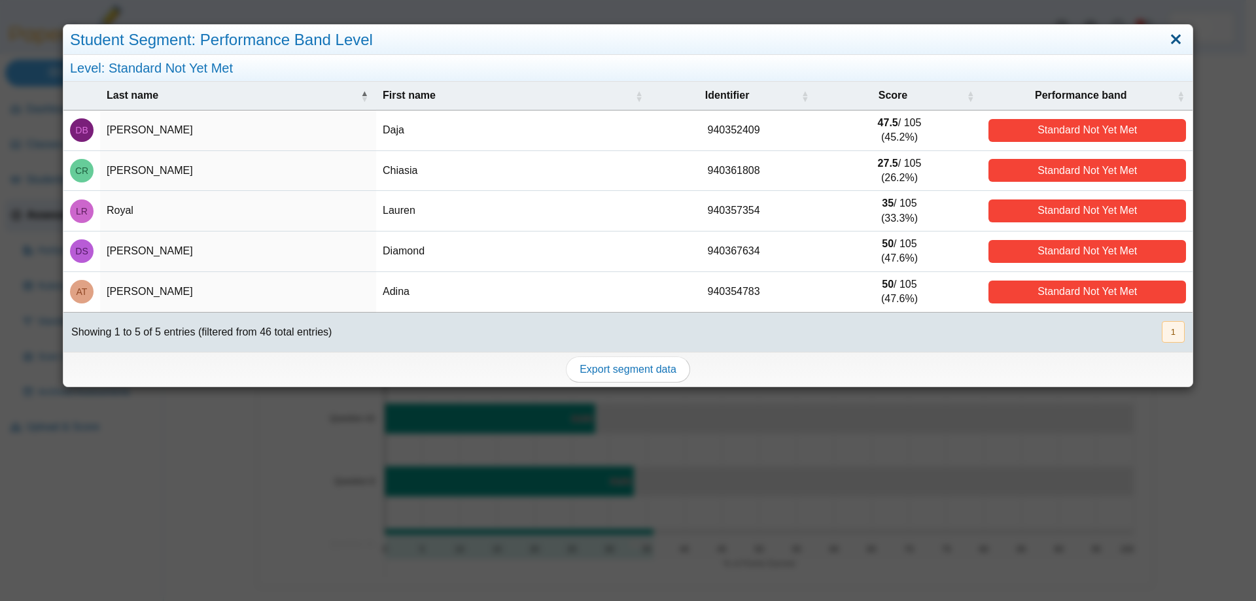
click at [1167, 37] on link "Close" at bounding box center [1175, 40] width 20 height 22
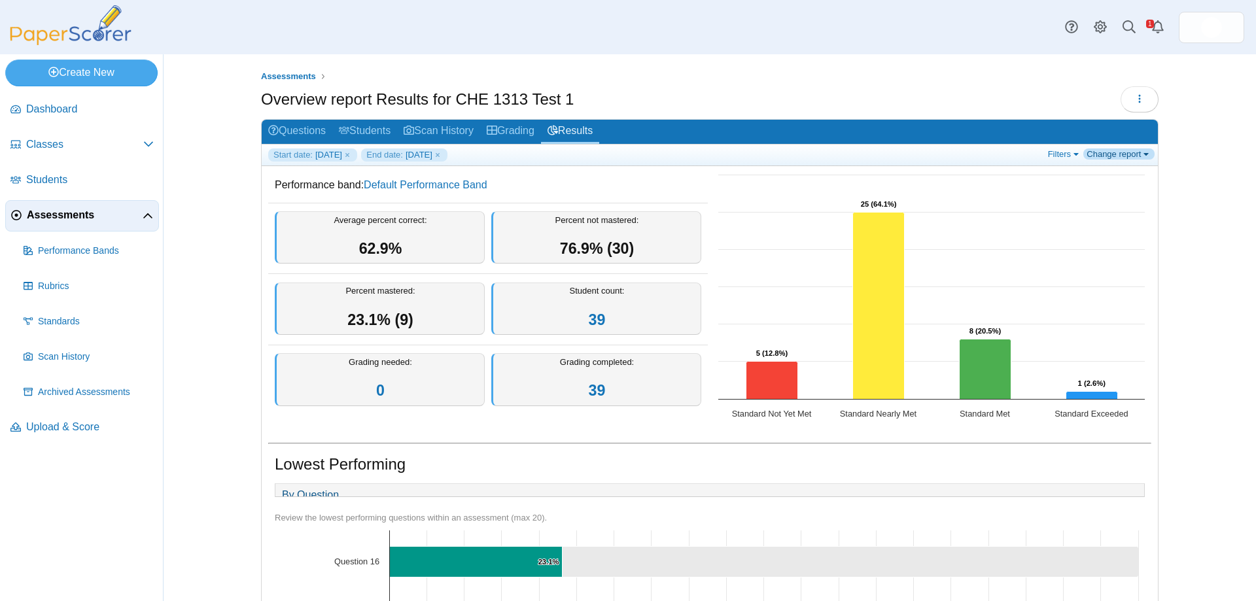
click at [1137, 154] on link "Change report" at bounding box center [1118, 153] width 71 height 11
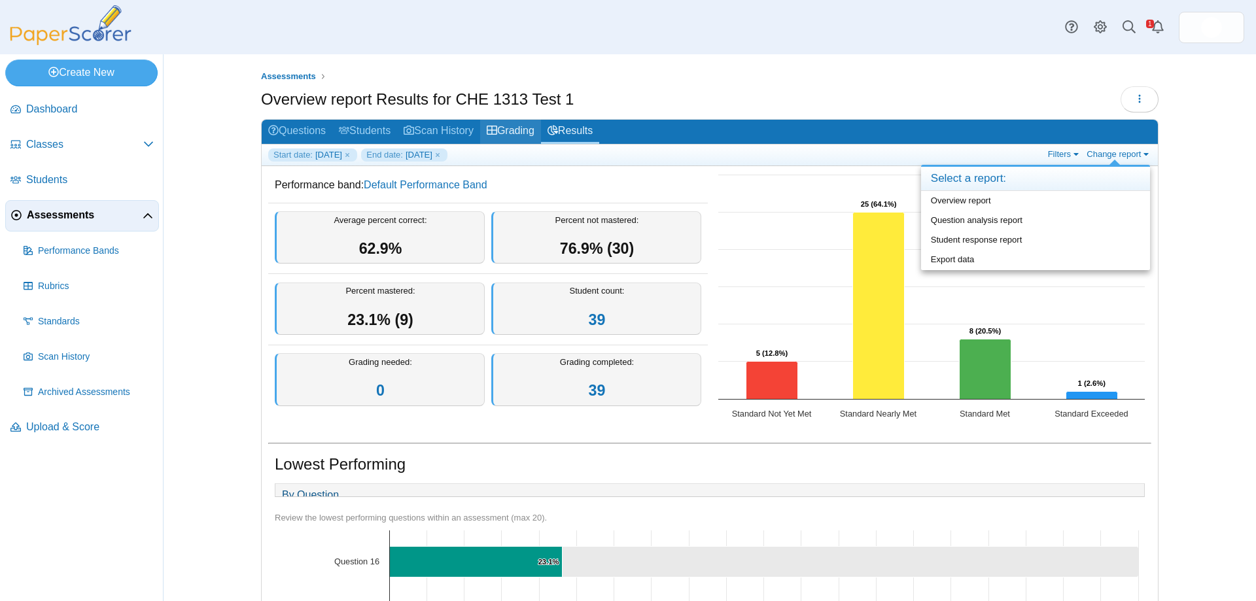
click at [512, 128] on link "Grading" at bounding box center [510, 132] width 61 height 24
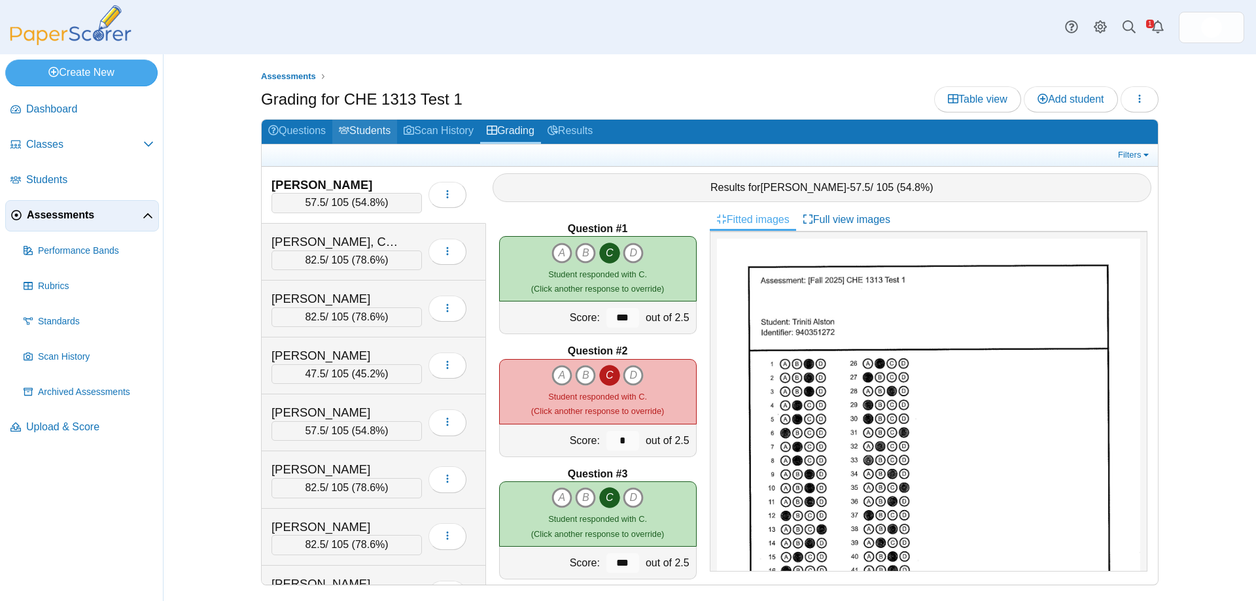
click at [388, 125] on link "Students" at bounding box center [364, 132] width 65 height 24
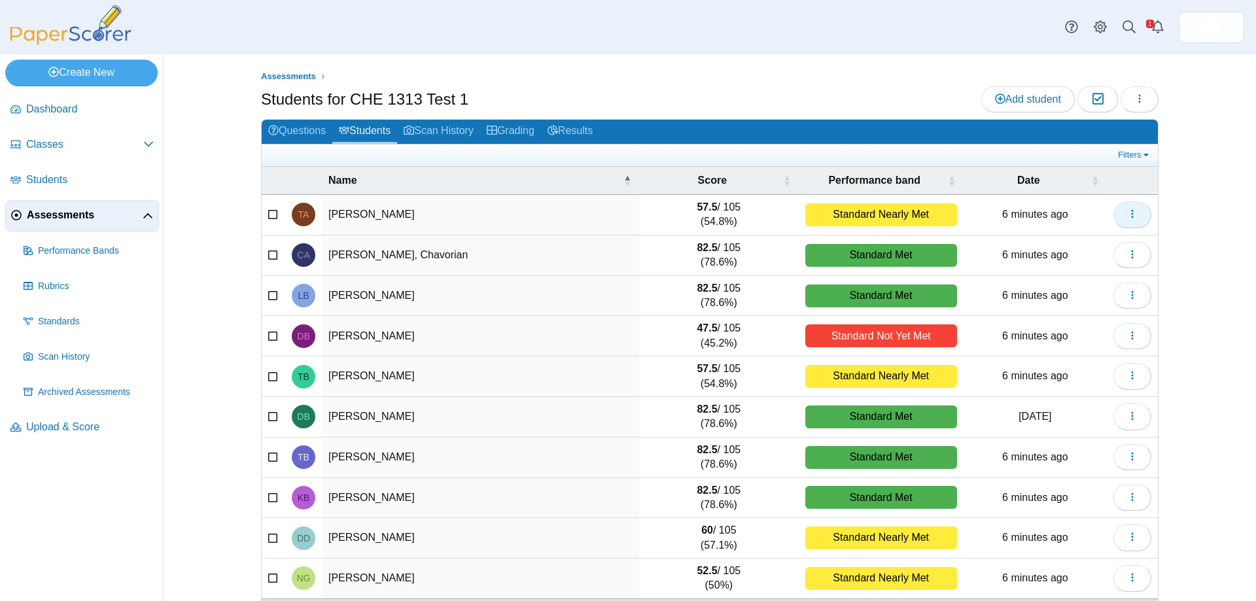
click at [1127, 216] on icon "button" at bounding box center [1132, 214] width 10 height 10
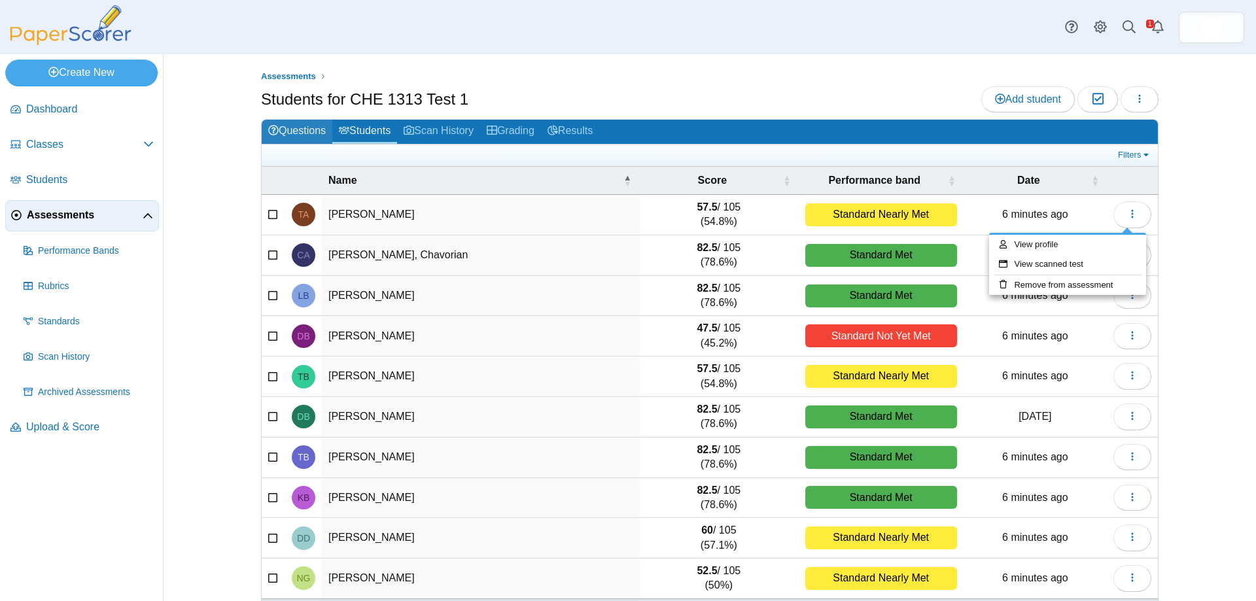
click at [300, 126] on link "Questions" at bounding box center [297, 132] width 71 height 24
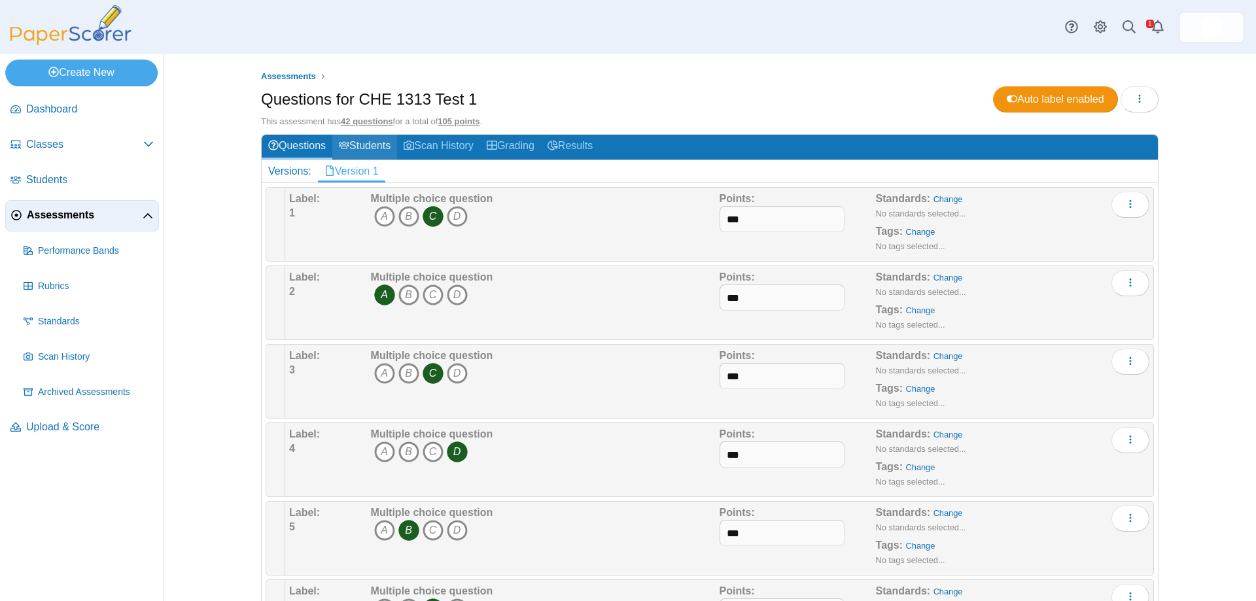
click at [374, 144] on link "Students" at bounding box center [364, 147] width 65 height 24
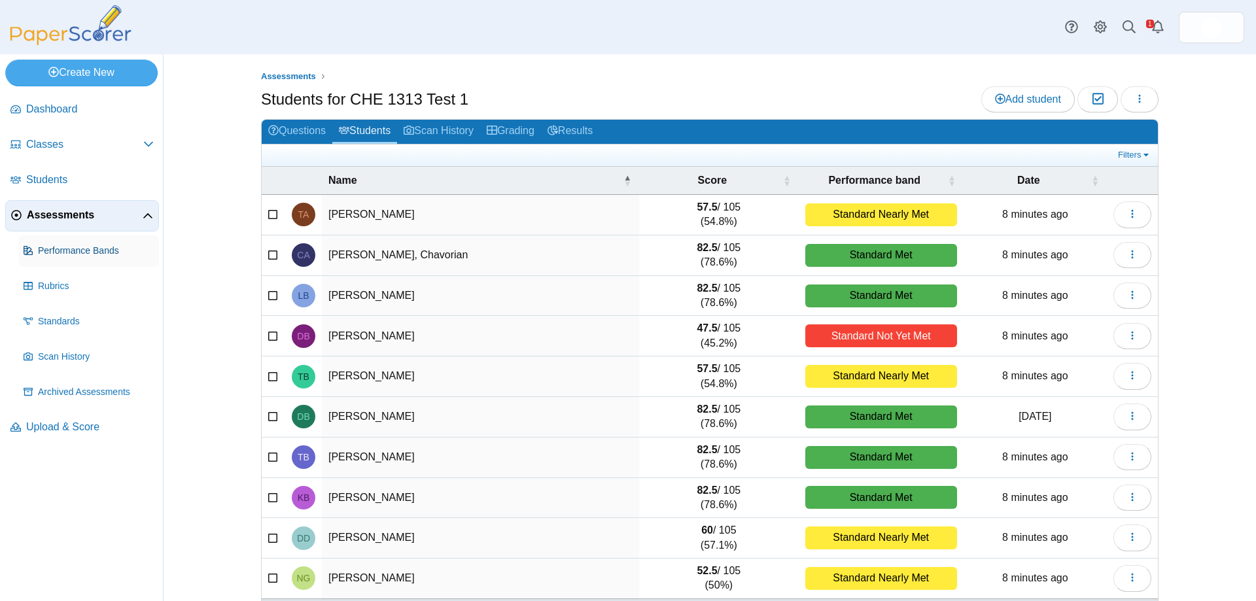
click at [95, 243] on link "Performance Bands" at bounding box center [88, 250] width 141 height 31
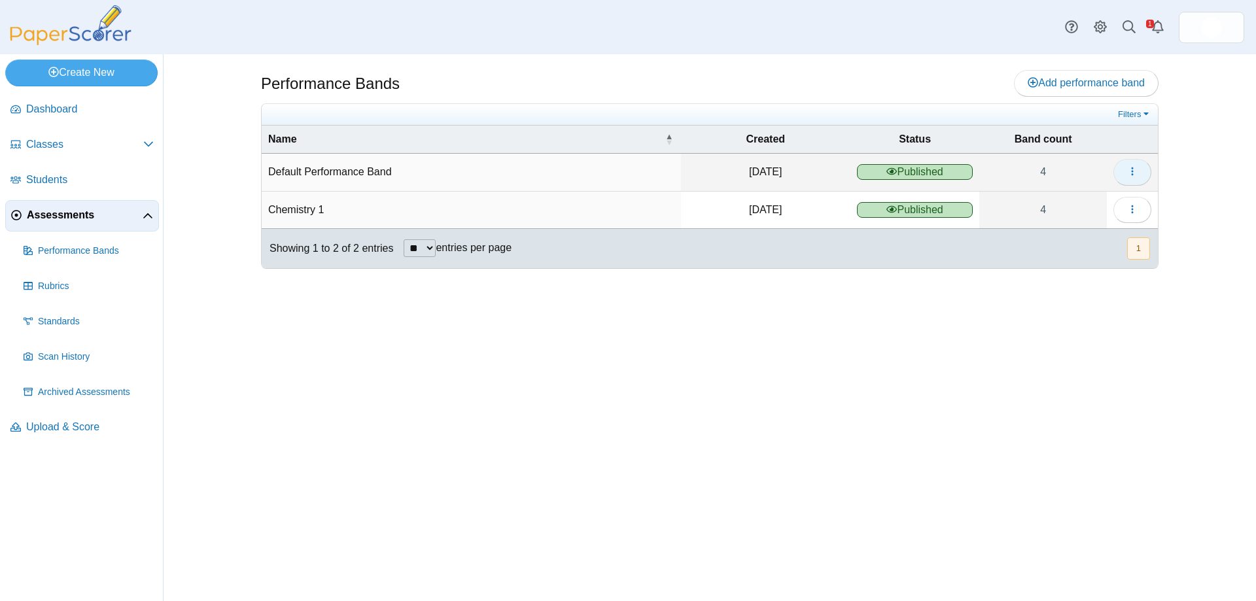
click at [1128, 172] on icon "button" at bounding box center [1132, 171] width 10 height 10
click at [1023, 201] on link "Details" at bounding box center [1072, 202] width 157 height 20
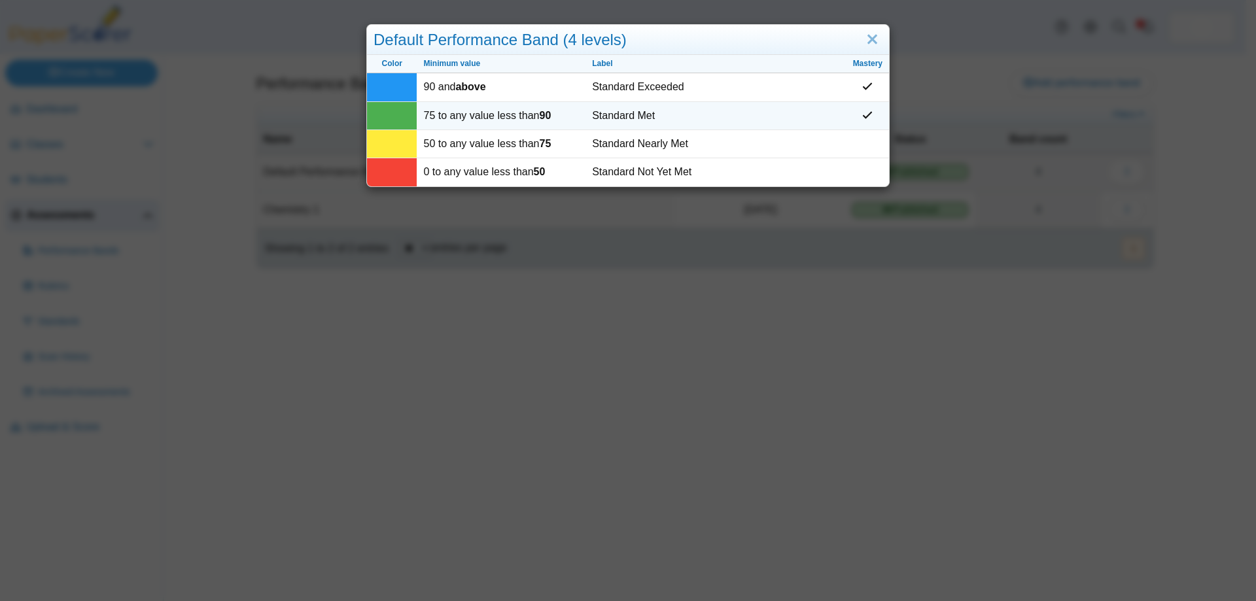
click at [504, 114] on td "75 to any value less than 90" at bounding box center [501, 116] width 169 height 28
click at [390, 114] on td at bounding box center [392, 116] width 50 height 28
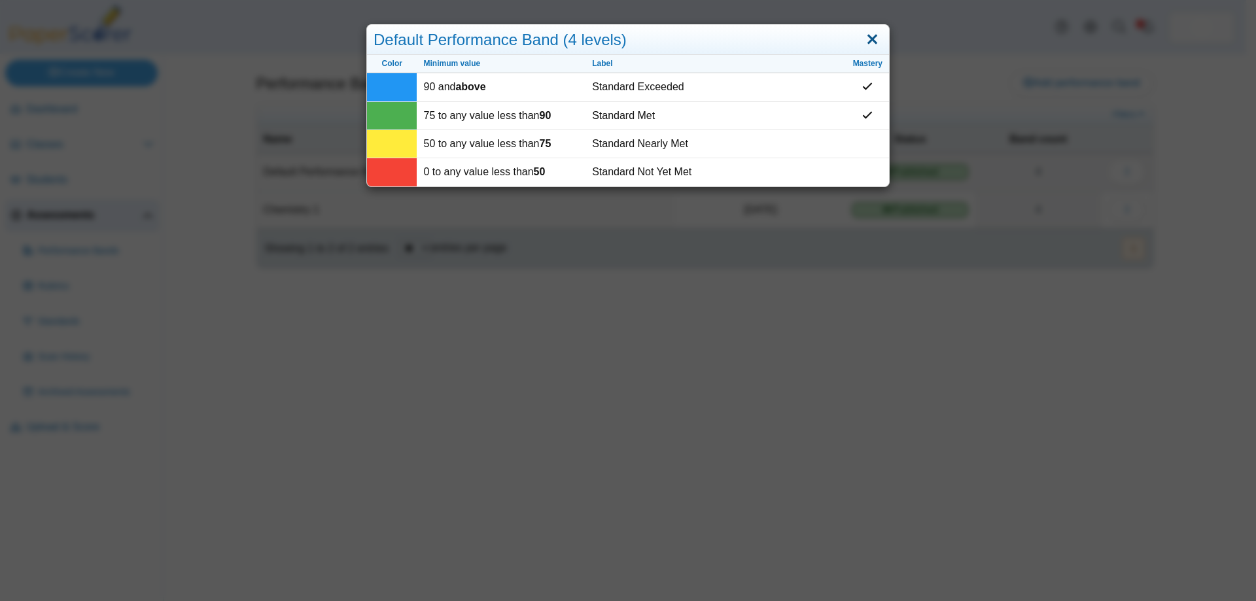
click at [868, 37] on link "Close" at bounding box center [872, 40] width 20 height 22
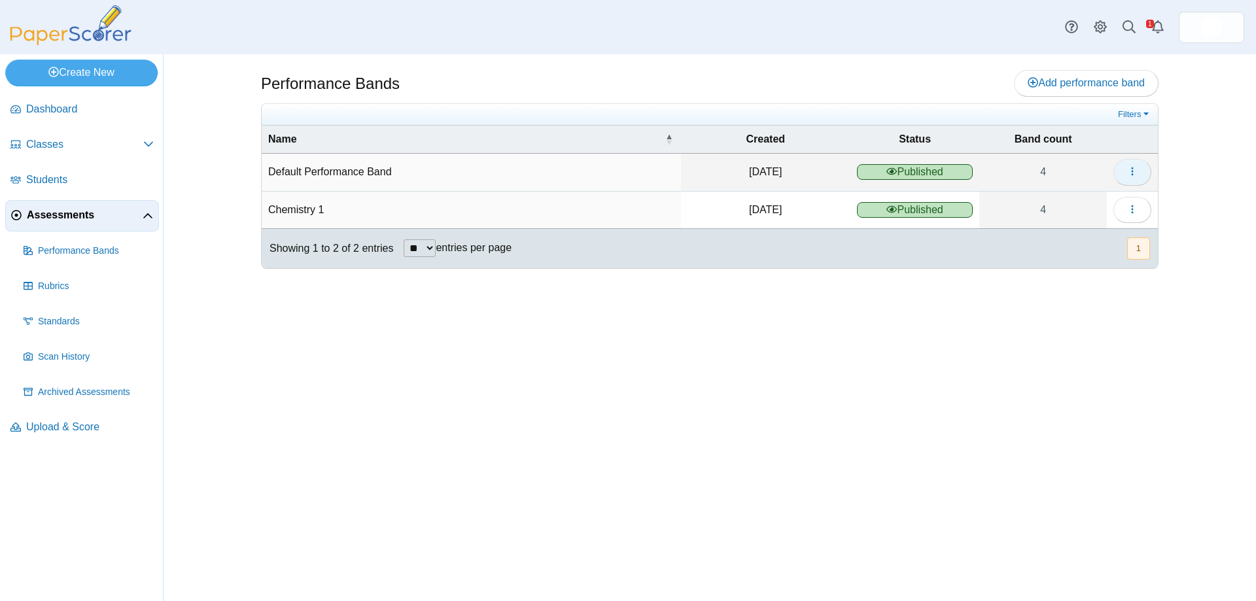
click at [1131, 167] on icon "button" at bounding box center [1132, 171] width 10 height 10
click at [1171, 177] on div "Performance Bands Add performance band" at bounding box center [709, 327] width 981 height 547
click at [1137, 201] on button "button" at bounding box center [1132, 210] width 38 height 26
click at [1048, 238] on link "Details" at bounding box center [1072, 240] width 157 height 20
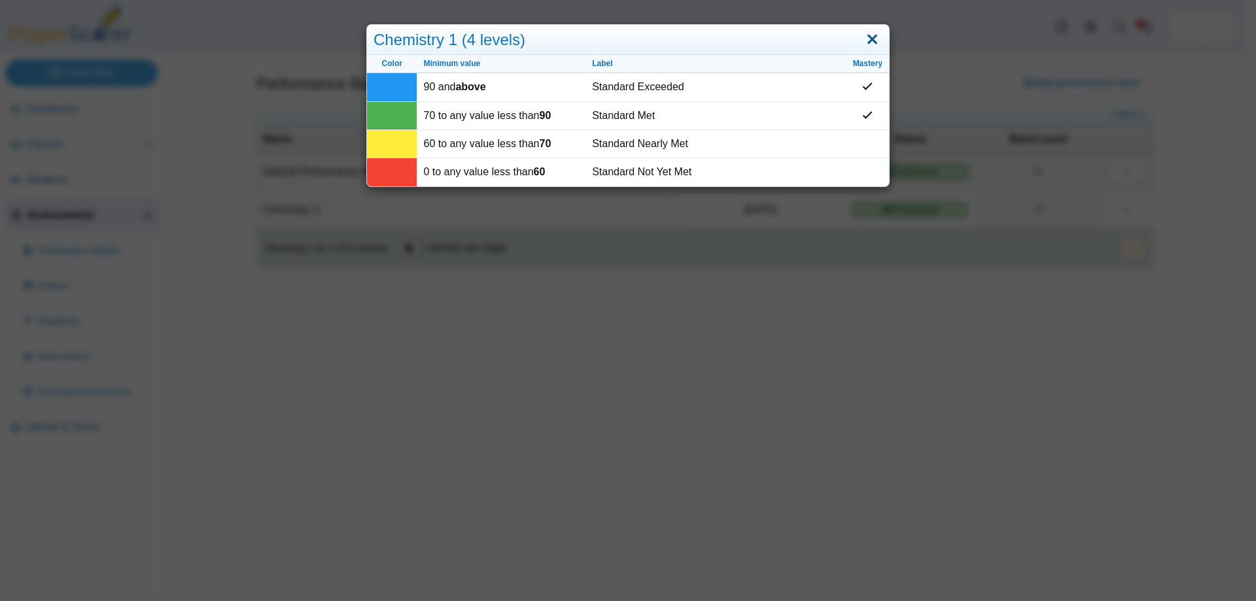
click at [868, 37] on link "Close" at bounding box center [872, 40] width 20 height 22
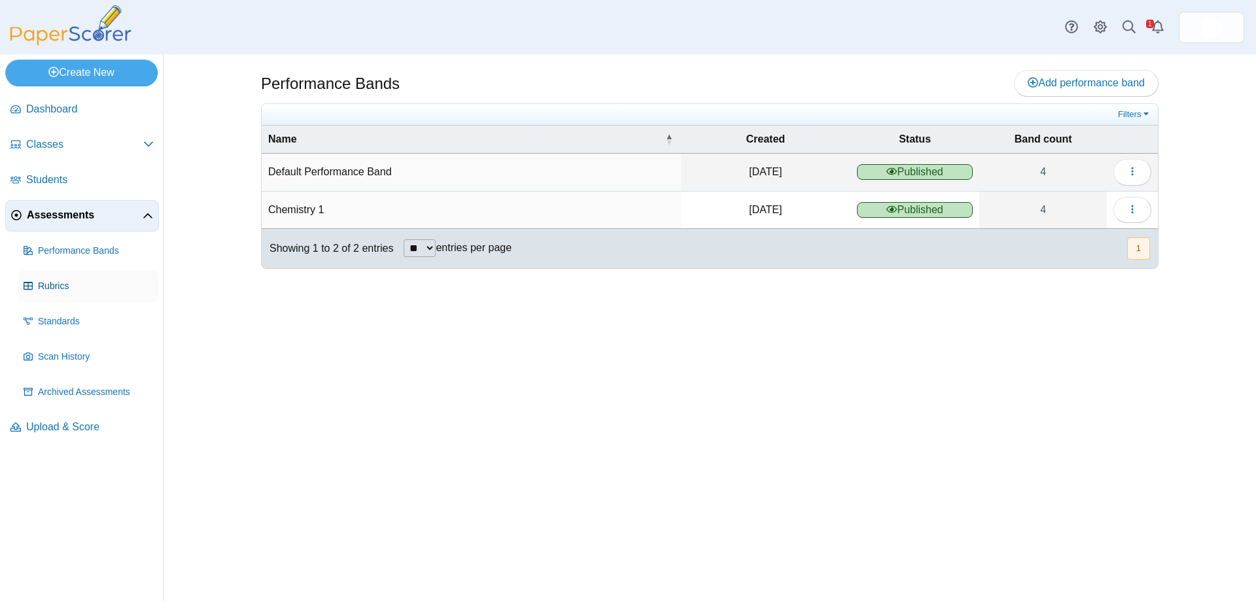
click at [69, 288] on span "Rubrics" at bounding box center [96, 286] width 116 height 13
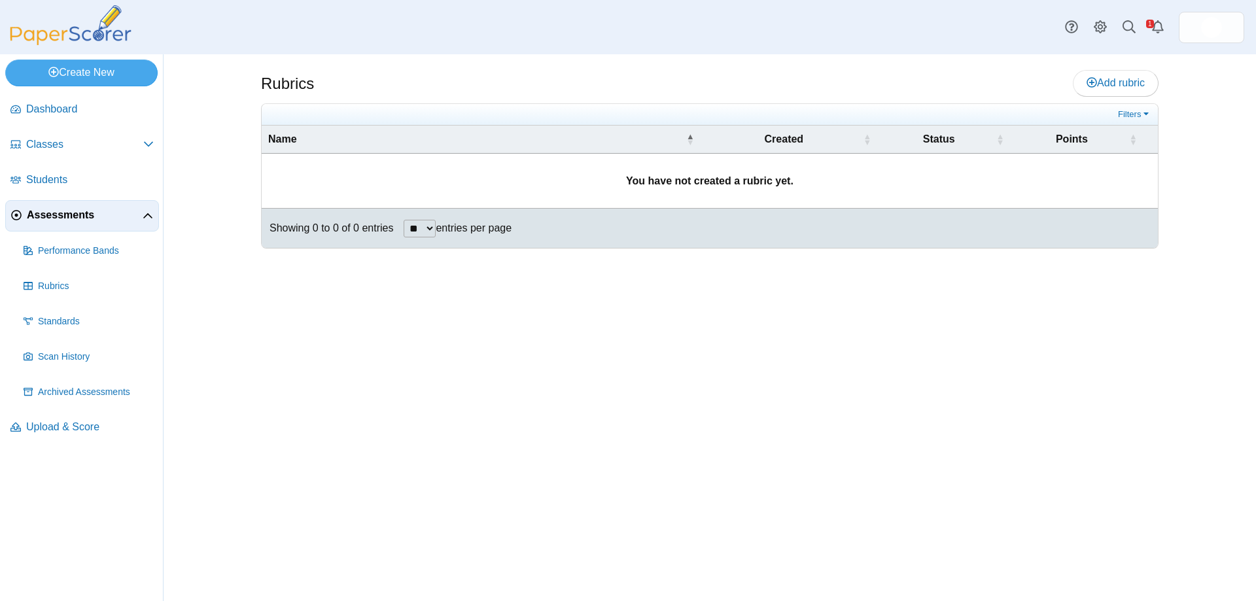
click at [79, 212] on span "Assessments" at bounding box center [85, 215] width 116 height 14
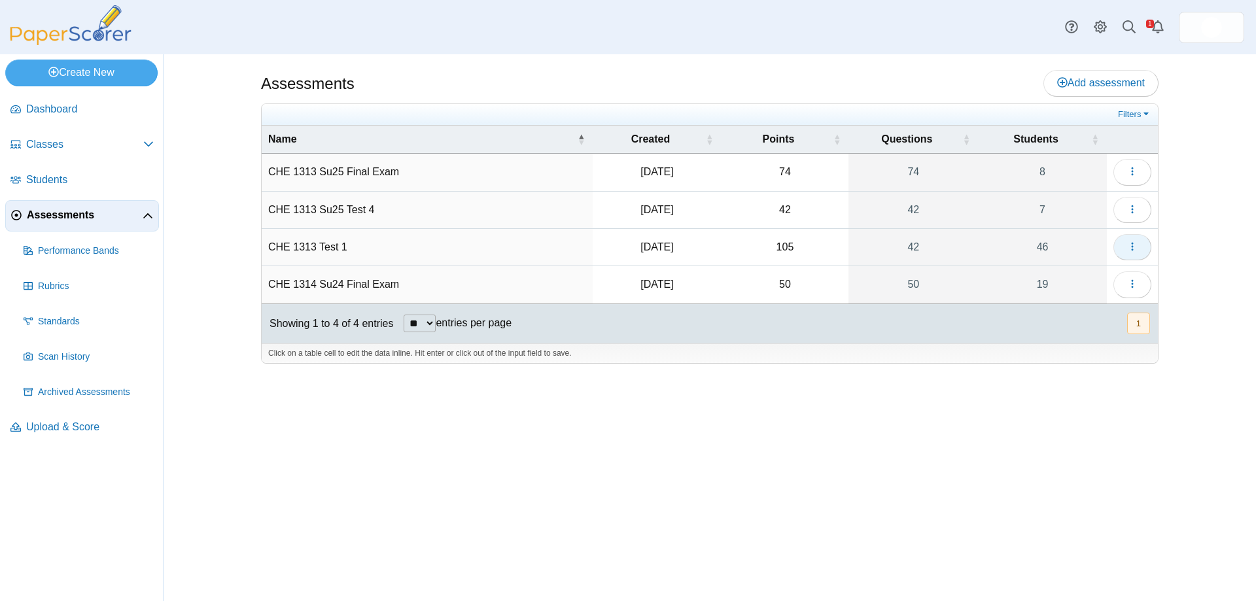
click at [1130, 247] on icon "button" at bounding box center [1132, 246] width 10 height 10
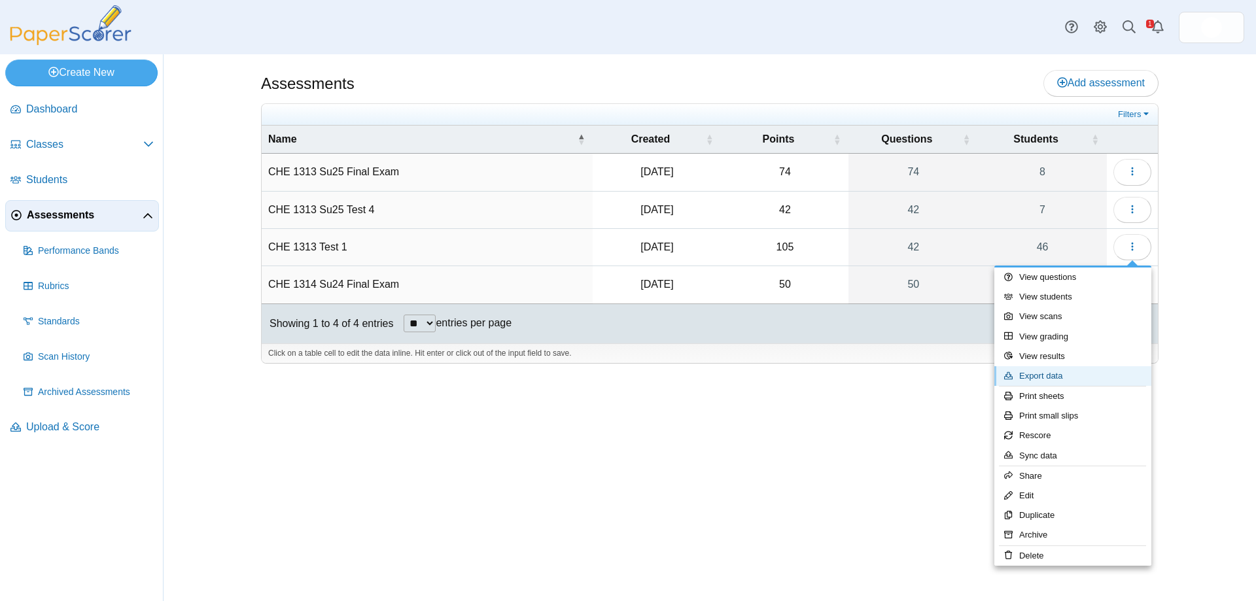
click at [1052, 376] on link "Export data" at bounding box center [1072, 376] width 157 height 20
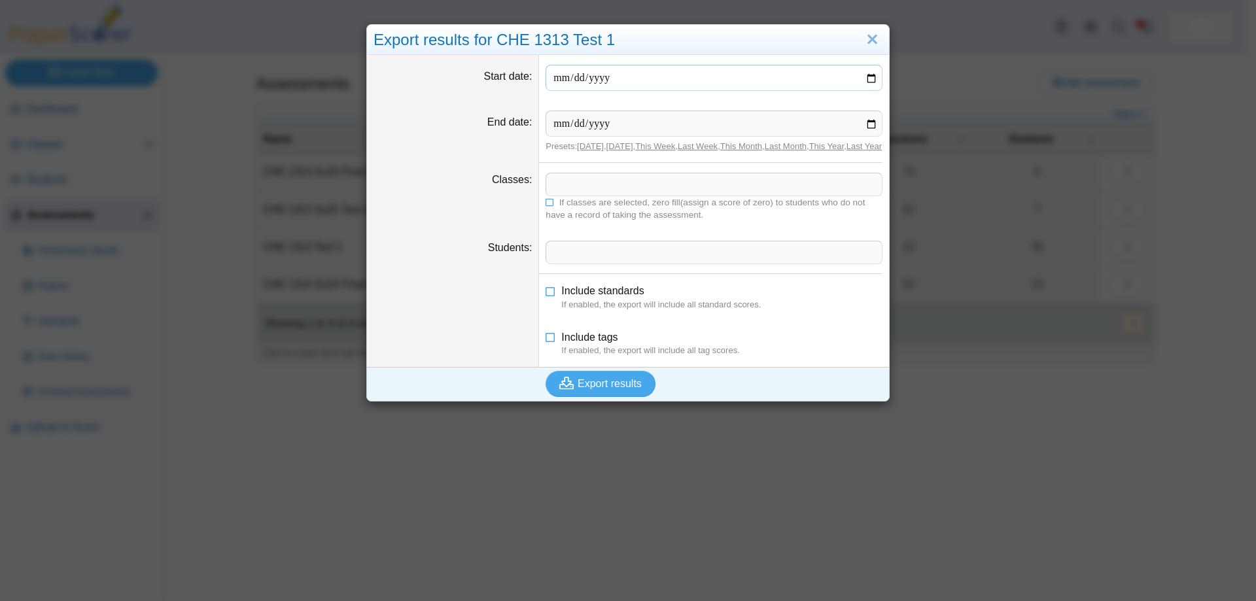
click at [865, 75] on input "Start date" at bounding box center [713, 78] width 337 height 26
type input "**********"
click at [870, 120] on input "End date" at bounding box center [713, 124] width 337 height 26
type input "**********"
click at [621, 196] on span at bounding box center [713, 184] width 335 height 22
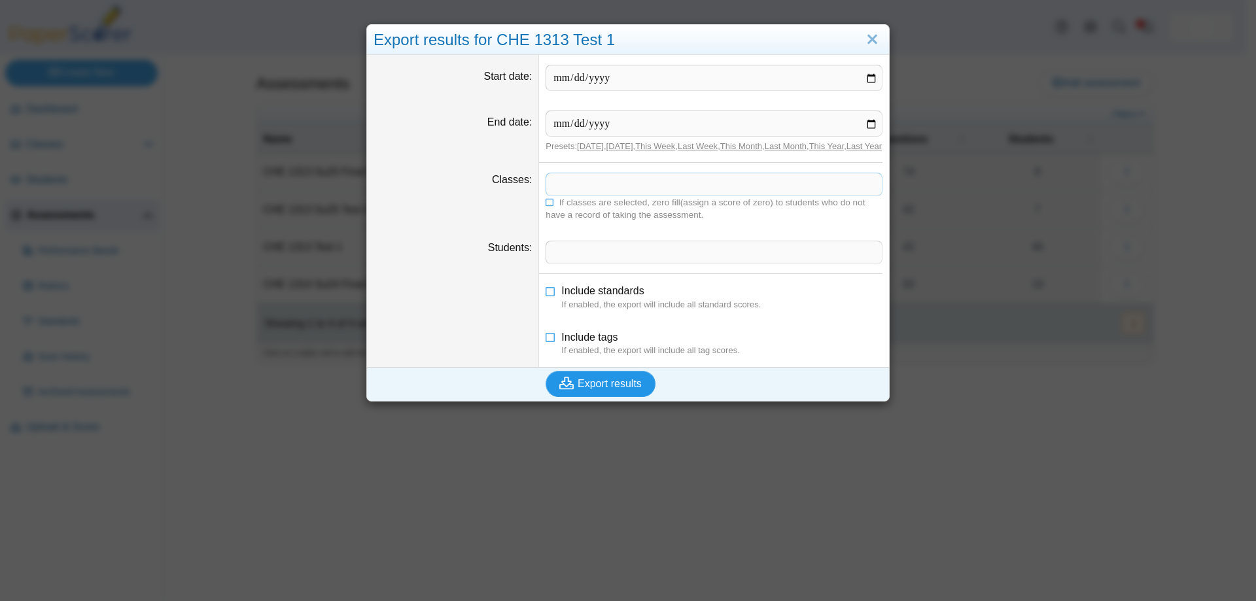
click at [590, 389] on span "Export results" at bounding box center [609, 383] width 64 height 11
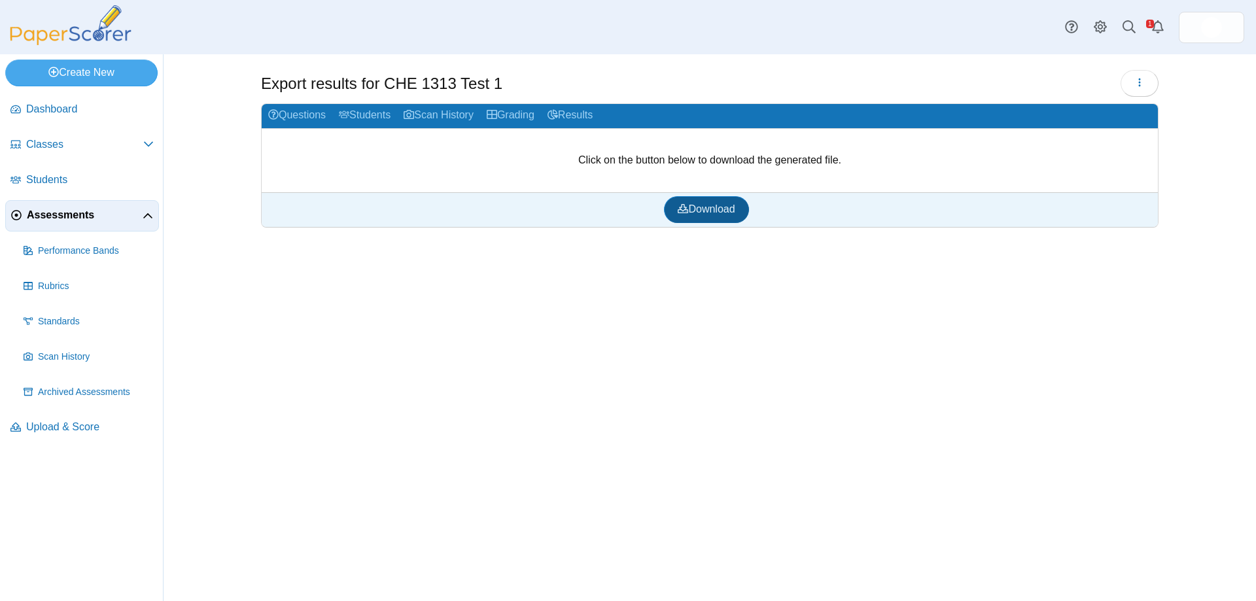
click at [713, 212] on span "Download" at bounding box center [706, 208] width 57 height 11
click at [73, 217] on span "Assessments" at bounding box center [85, 215] width 116 height 14
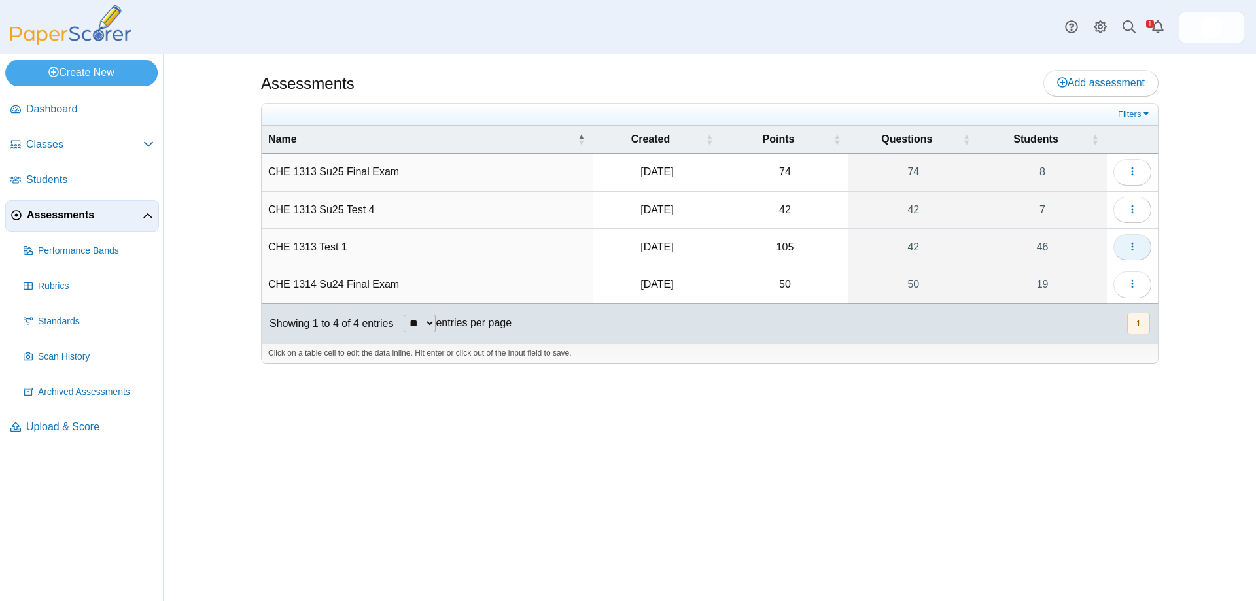
click at [1141, 245] on button "button" at bounding box center [1132, 247] width 38 height 26
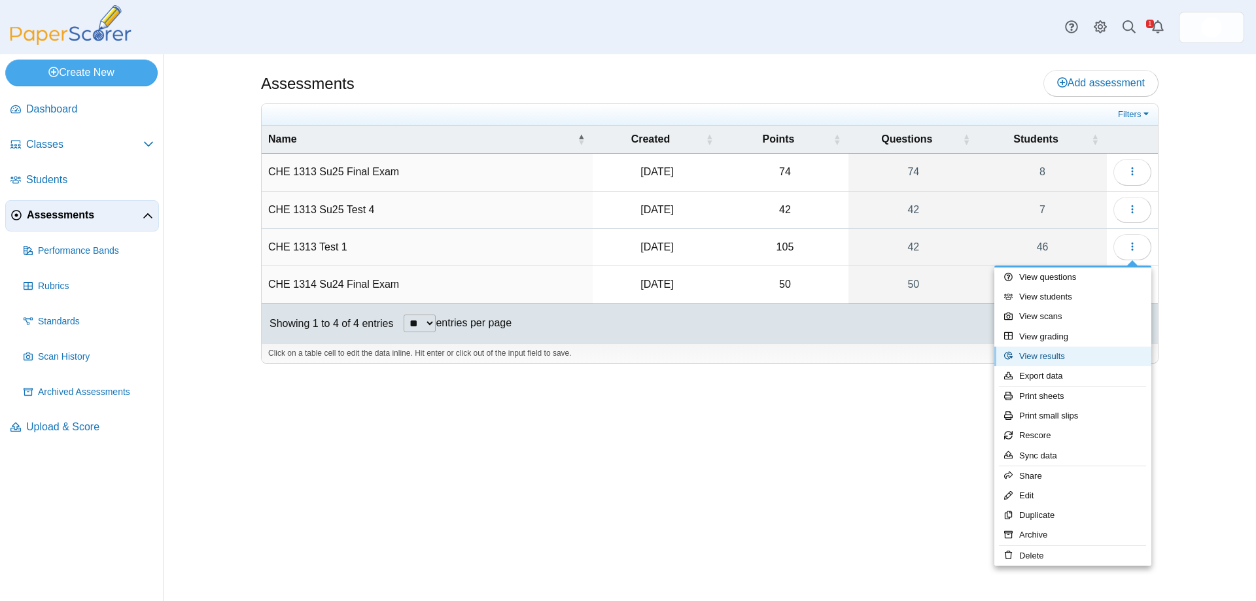
click at [1048, 353] on link "View results" at bounding box center [1072, 357] width 157 height 20
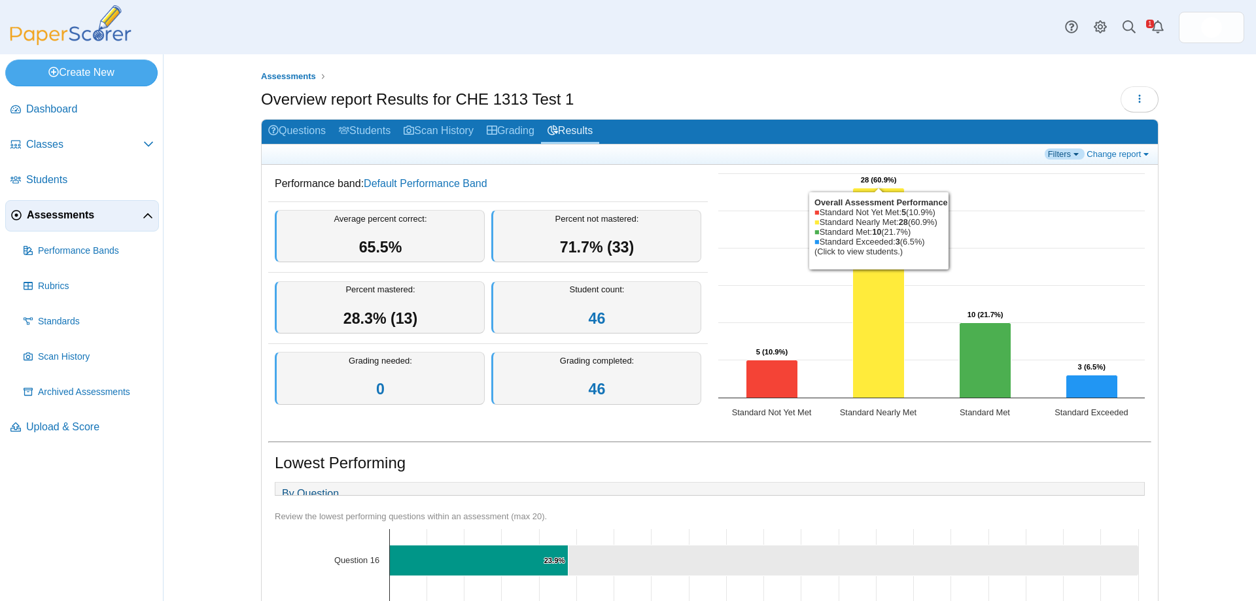
click at [1071, 156] on link "Filters" at bounding box center [1064, 153] width 40 height 11
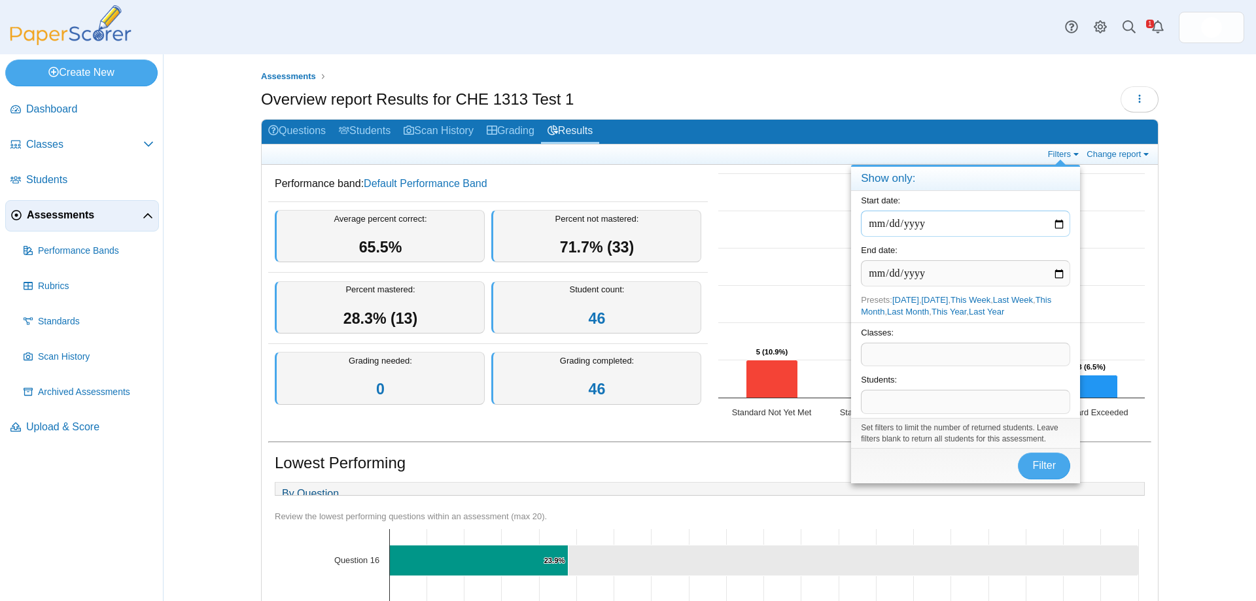
click at [1058, 222] on input "date" at bounding box center [965, 224] width 209 height 26
type input "**********"
click at [1055, 273] on input "date" at bounding box center [965, 273] width 209 height 26
type input "**********"
click at [1042, 460] on span "Filter" at bounding box center [1044, 465] width 24 height 11
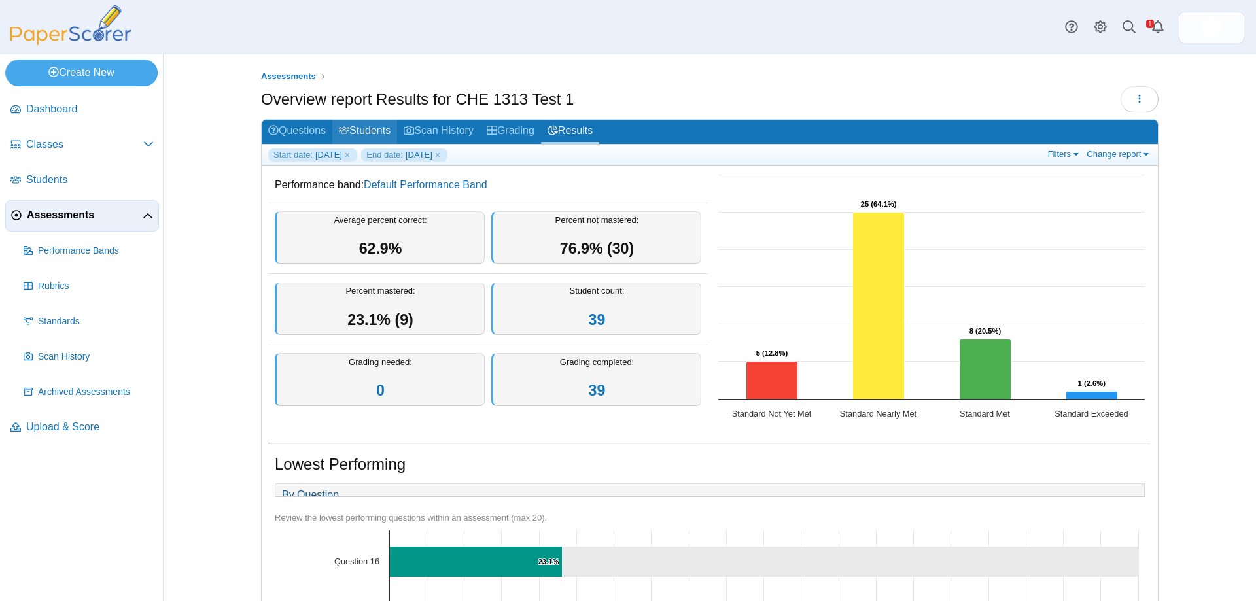
click at [365, 135] on link "Students" at bounding box center [364, 132] width 65 height 24
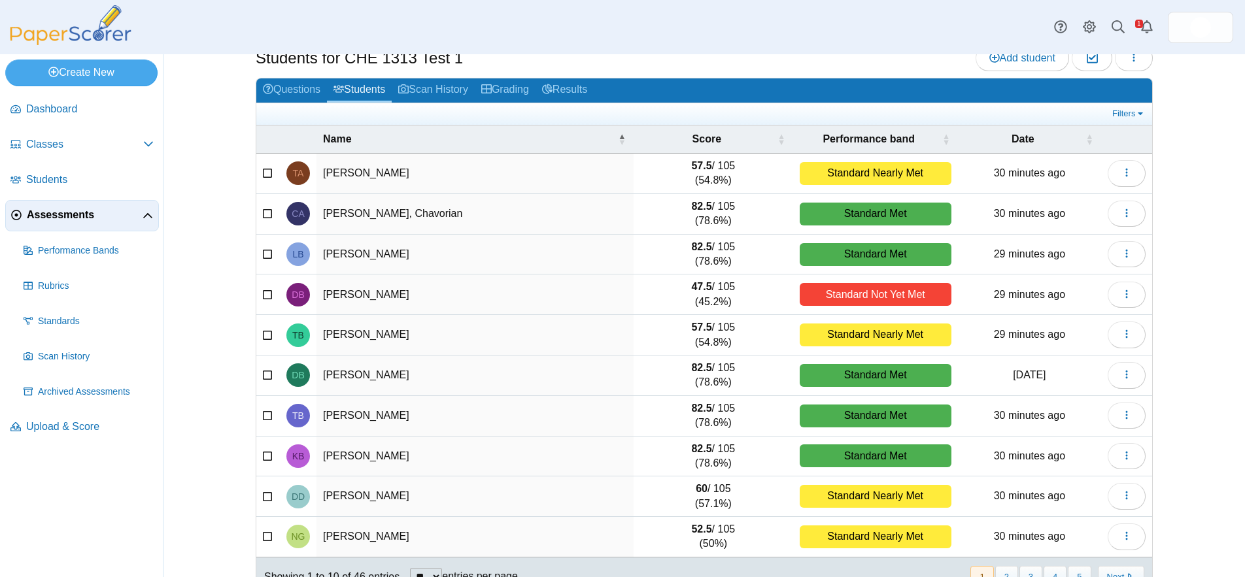
scroll to position [75, 0]
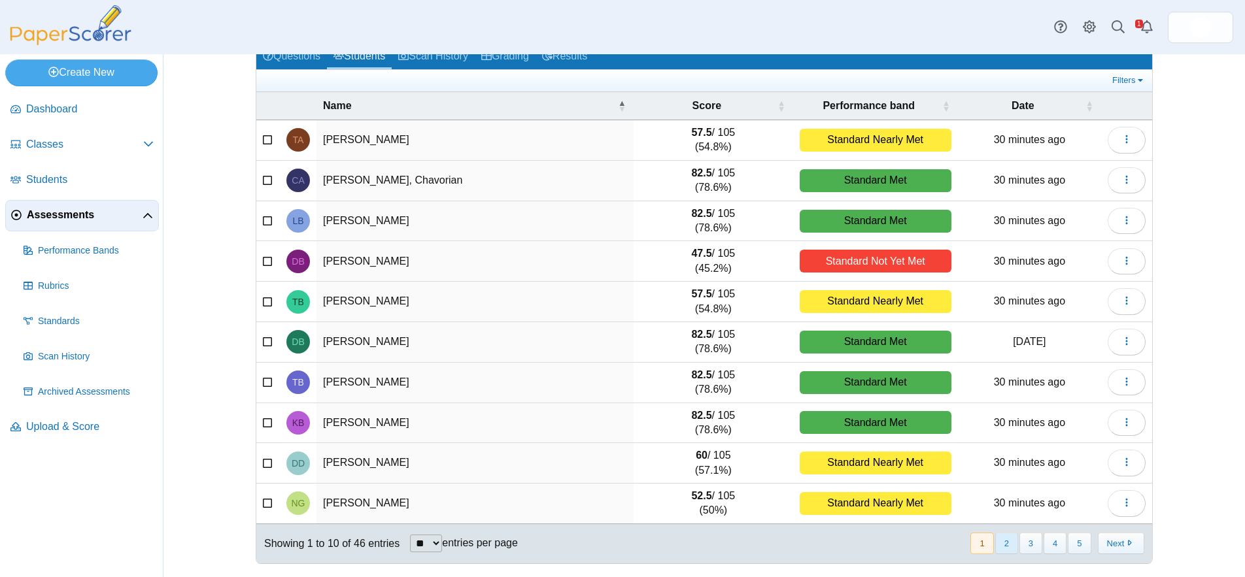
click at [998, 541] on button "2" at bounding box center [1006, 544] width 23 height 22
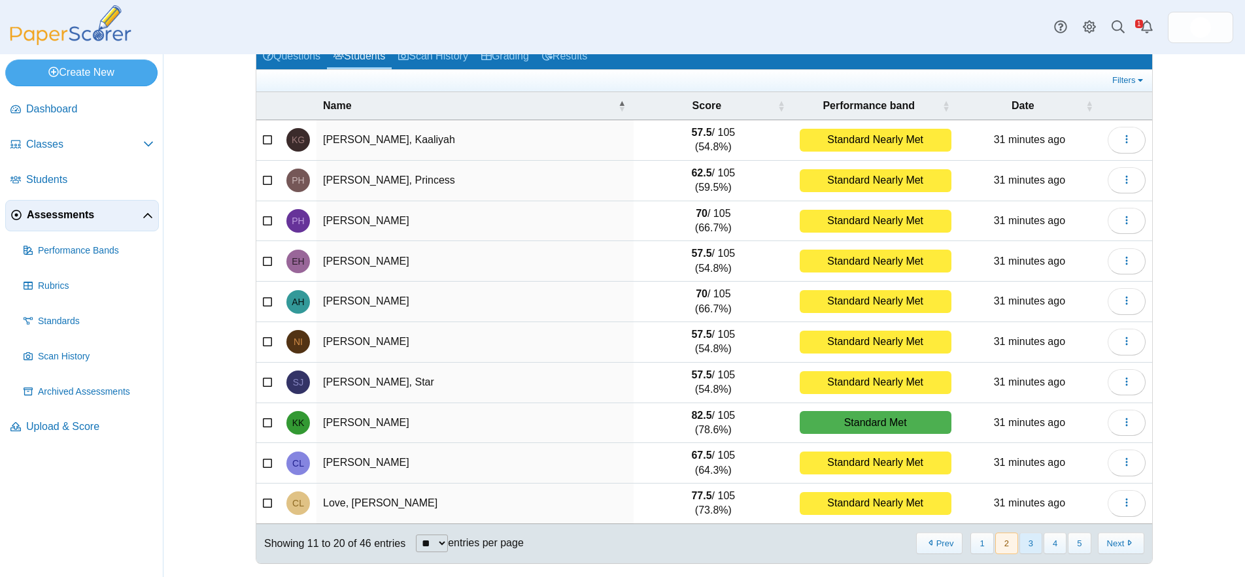
click at [1022, 544] on button "3" at bounding box center [1031, 544] width 23 height 22
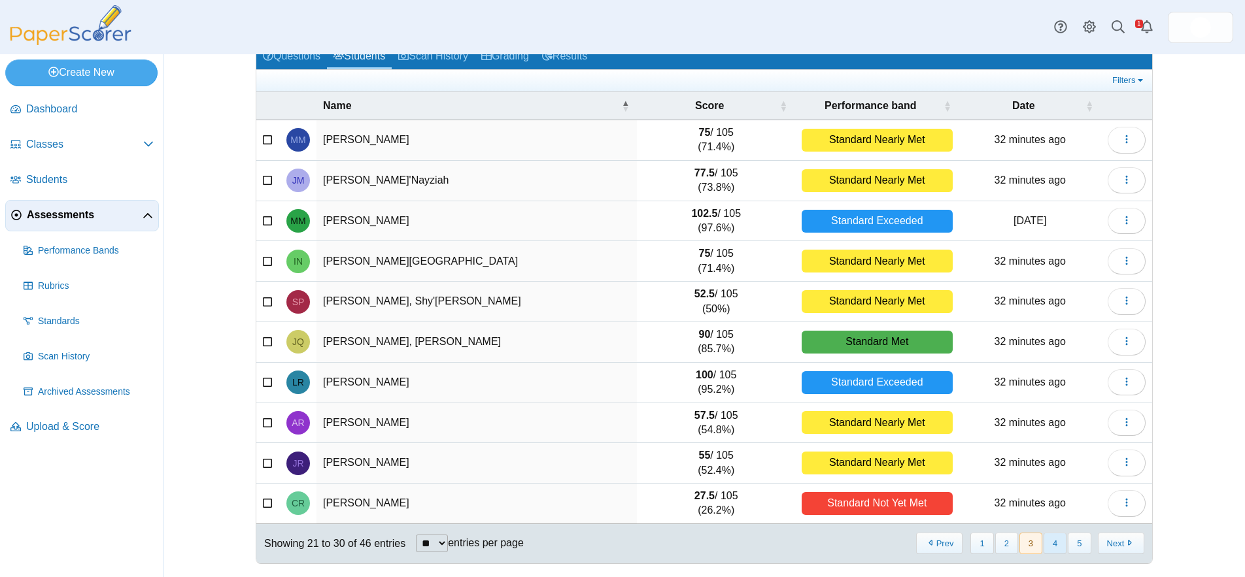
click at [1055, 545] on button "4" at bounding box center [1055, 544] width 23 height 22
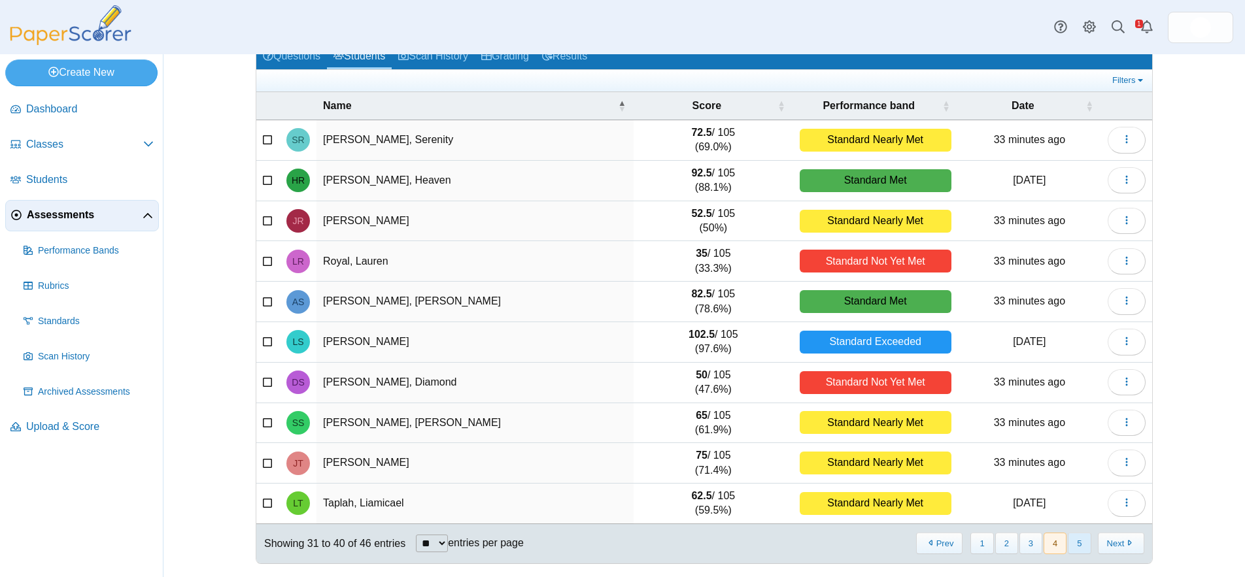
click at [1074, 543] on button "5" at bounding box center [1079, 544] width 23 height 22
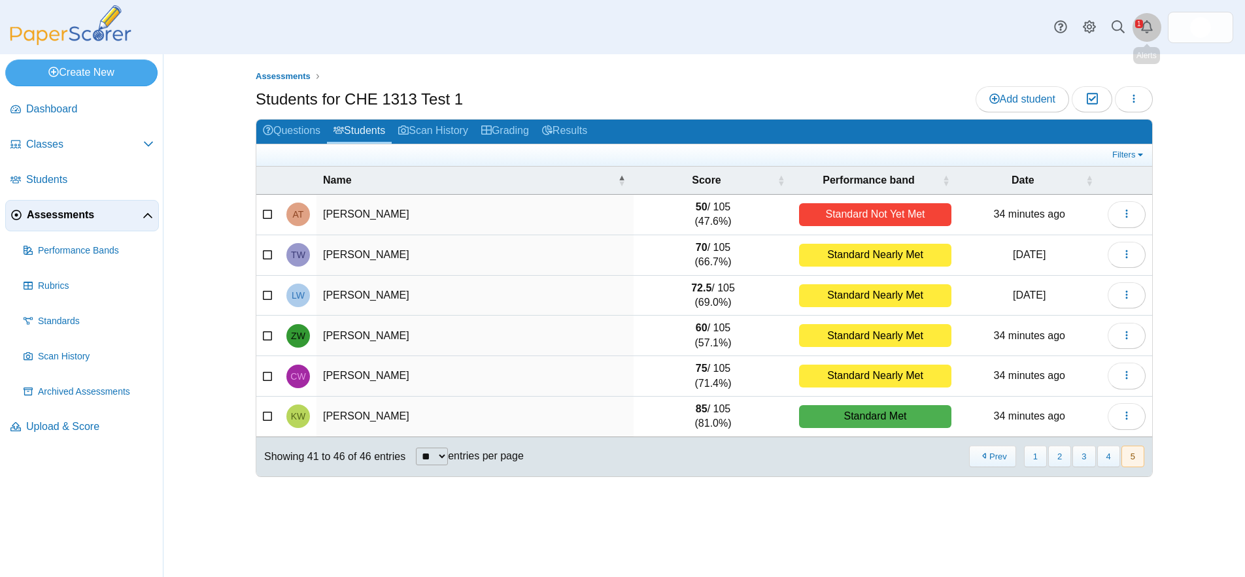
click at [1143, 26] on use "Alerts" at bounding box center [1147, 26] width 12 height 13
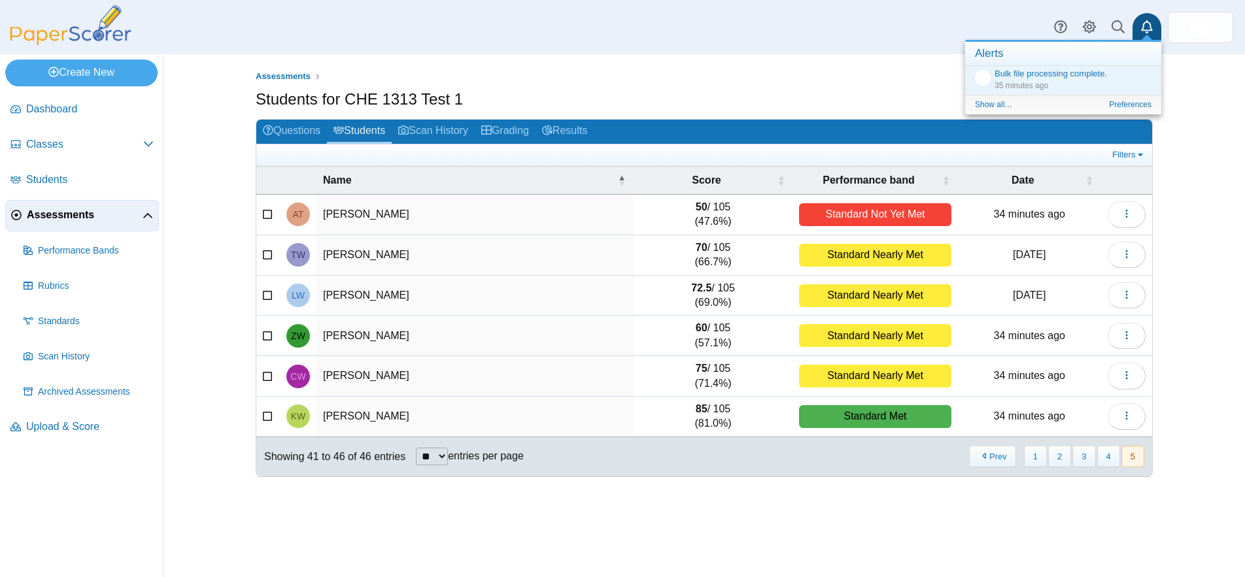
click at [1161, 73] on div "Assessments Students for CHE 1313 Test 1 Add student Moderation 0 Loading…" at bounding box center [704, 315] width 981 height 523
